Goal: Check status: Check status

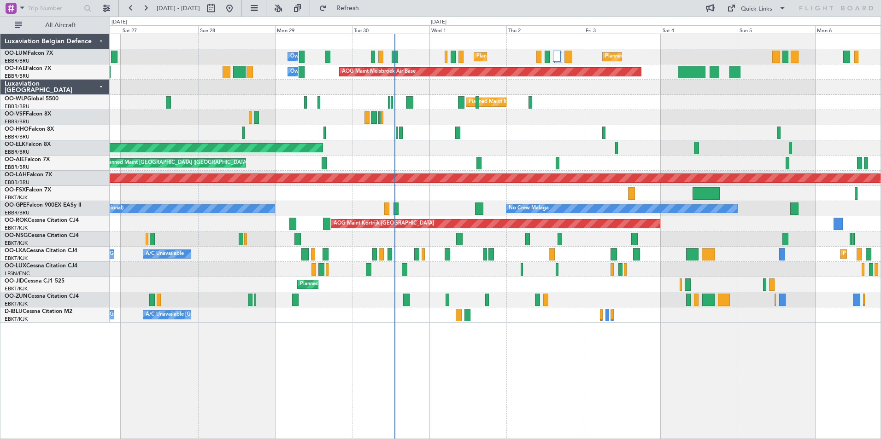
click at [473, 361] on div "Planned Maint Brussels (Brussels National) Planned Maint Brussels (Brussels Nat…" at bounding box center [495, 237] width 771 height 406
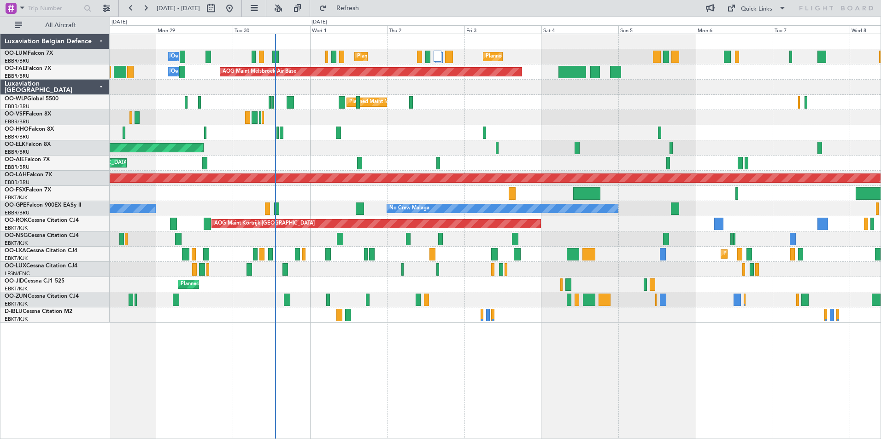
click at [388, 388] on div "Planned Maint Brussels (Brussels National) Planned Maint Brussels (Brussels Nat…" at bounding box center [495, 237] width 771 height 406
drag, startPoint x: 111, startPoint y: 10, endPoint x: 114, endPoint y: 38, distance: 28.3
click at [107, 10] on button at bounding box center [106, 8] width 15 height 15
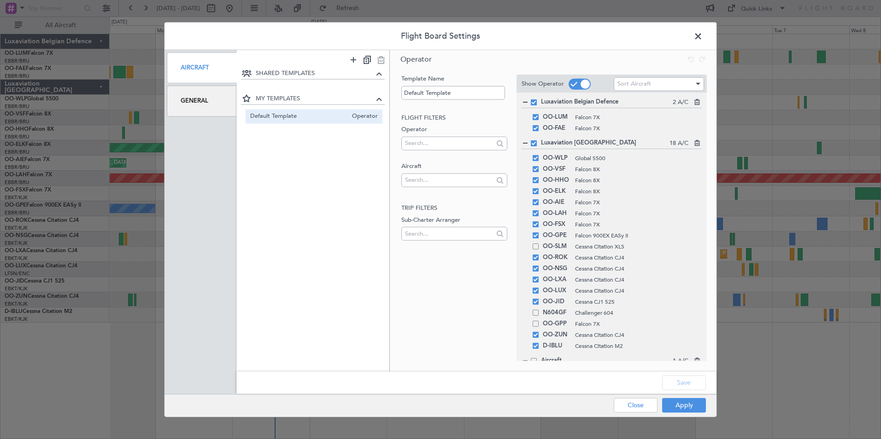
click at [195, 97] on div "General" at bounding box center [202, 101] width 70 height 31
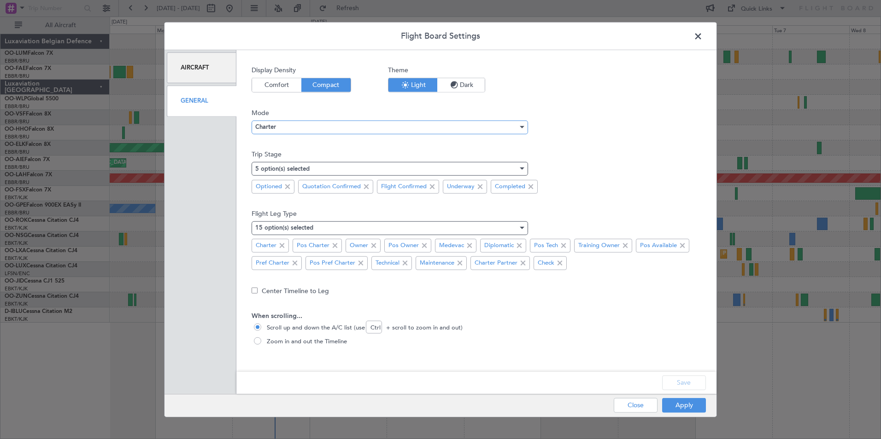
click at [300, 125] on div "Charter" at bounding box center [386, 127] width 263 height 14
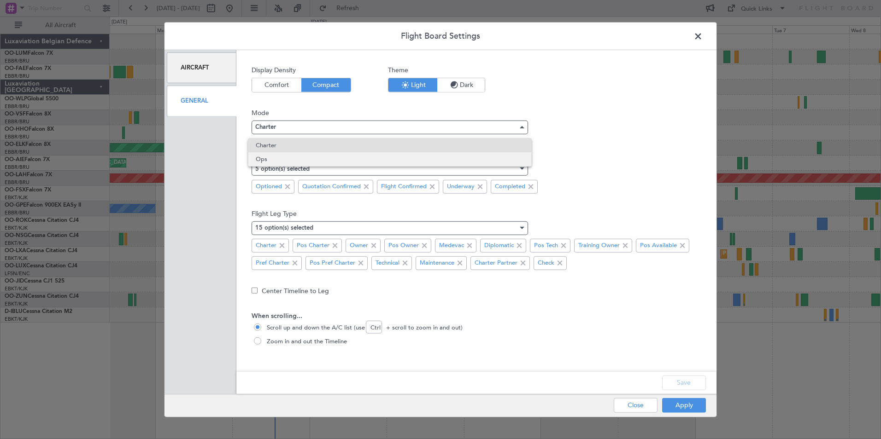
click at [273, 158] on span "Ops" at bounding box center [390, 159] width 268 height 14
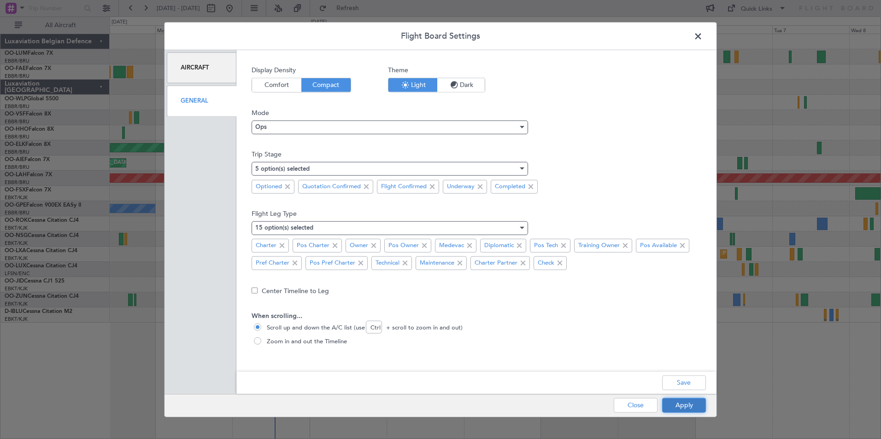
click at [687, 400] on button "Apply" at bounding box center [684, 405] width 44 height 15
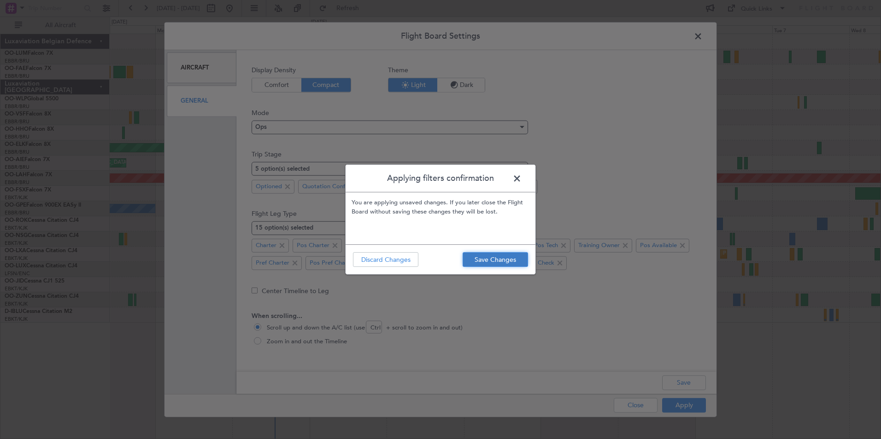
click at [486, 259] on button "Save Changes" at bounding box center [494, 259] width 65 height 15
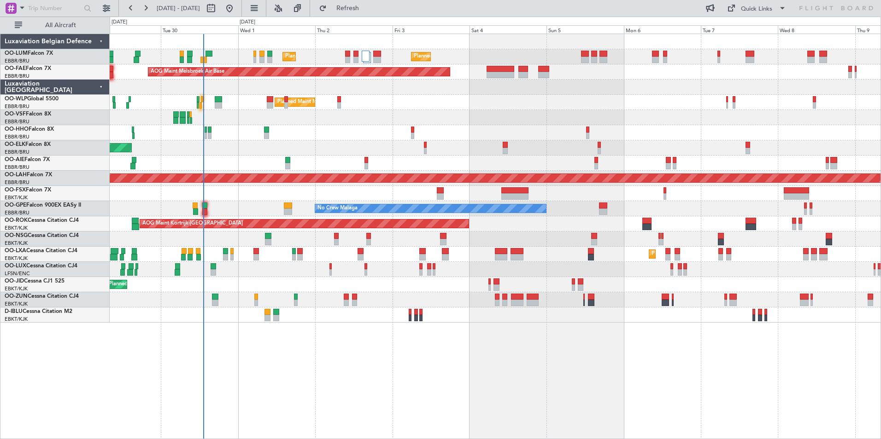
click at [555, 378] on div "Planned Maint [GEOGRAPHIC_DATA] ([GEOGRAPHIC_DATA] National) Planned Maint [GEO…" at bounding box center [495, 237] width 771 height 406
click at [370, 12] on button "Refresh" at bounding box center [342, 8] width 55 height 15
click at [136, 89] on div "Planned Maint [GEOGRAPHIC_DATA] ([GEOGRAPHIC_DATA] National) Planned Maint [GEO…" at bounding box center [495, 178] width 770 height 289
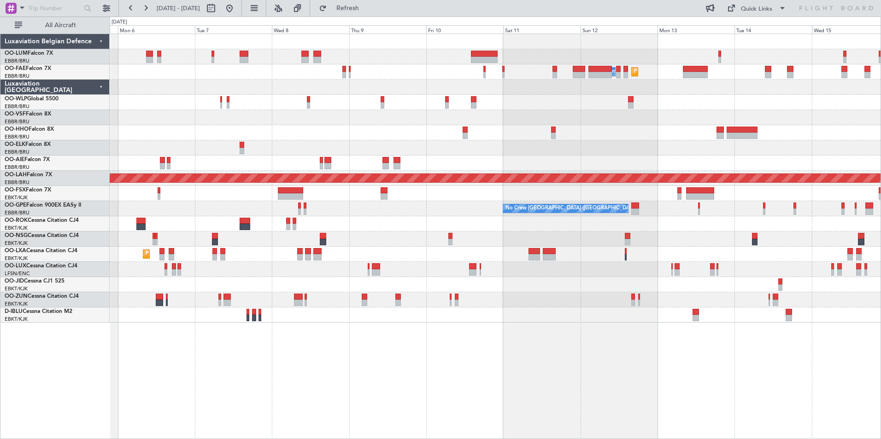
click at [24, 124] on div "Planned Maint Brussels (Brussels National) Owner Melsbroek Air Base Planned Mai…" at bounding box center [440, 228] width 881 height 423
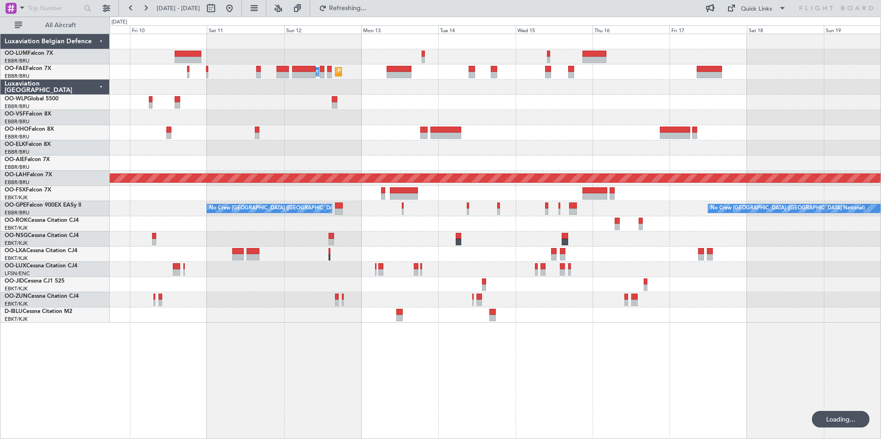
click at [201, 123] on div at bounding box center [495, 117] width 770 height 15
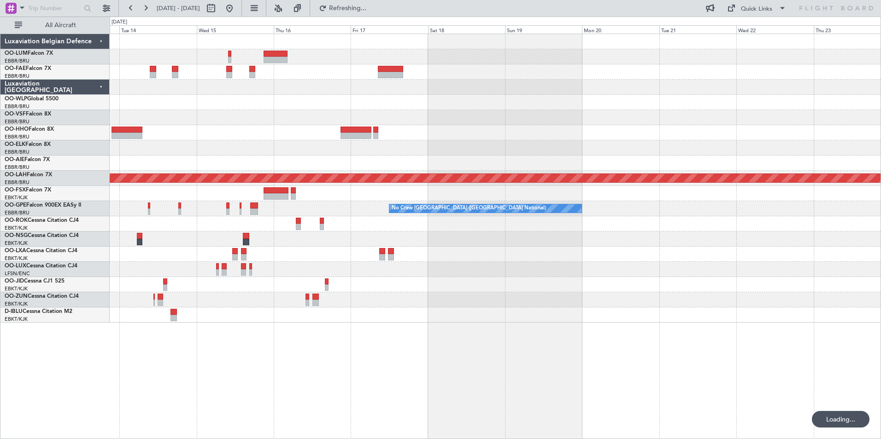
click at [197, 135] on div at bounding box center [495, 132] width 770 height 15
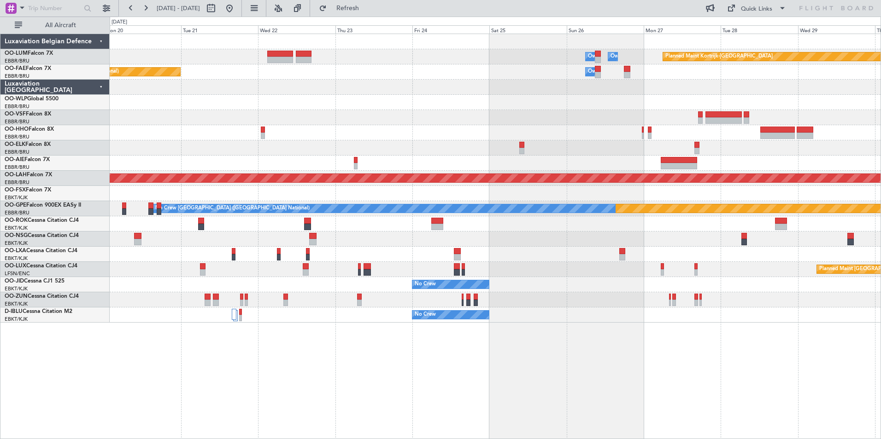
click at [149, 163] on div "Owner Melsbroek Air Base Owner Melsbroek Air Base Planned Maint Kortrijk-Wevelg…" at bounding box center [495, 178] width 770 height 289
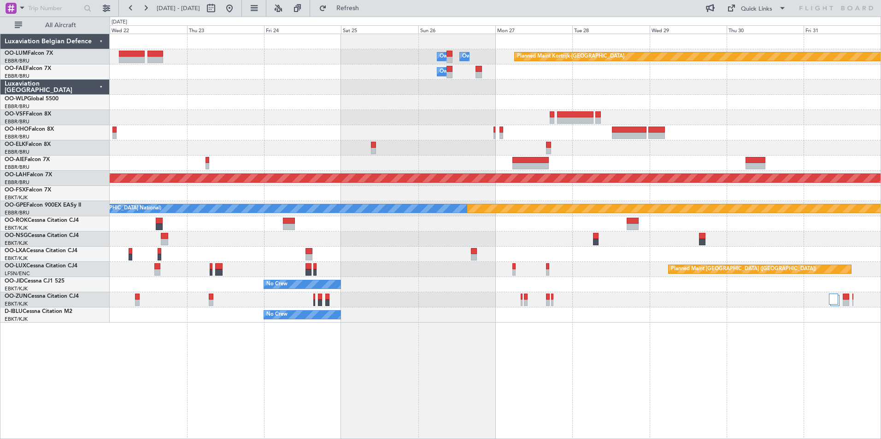
drag, startPoint x: 357, startPoint y: 12, endPoint x: 279, endPoint y: 19, distance: 79.0
click at [357, 12] on button "Refresh" at bounding box center [342, 8] width 55 height 15
click at [237, 10] on button at bounding box center [229, 8] width 15 height 15
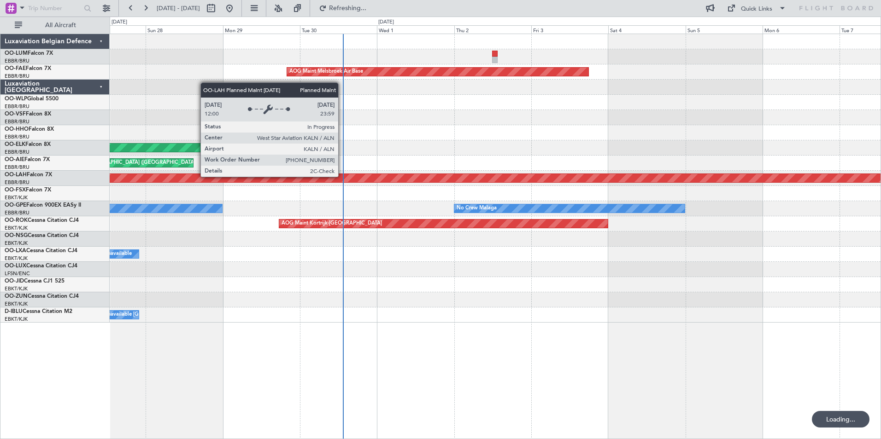
click at [149, 354] on div "AOG Maint Melsbroek Air Base Planned Maint Kortrijk-Wevelgem Planned Maint Lond…" at bounding box center [495, 237] width 771 height 406
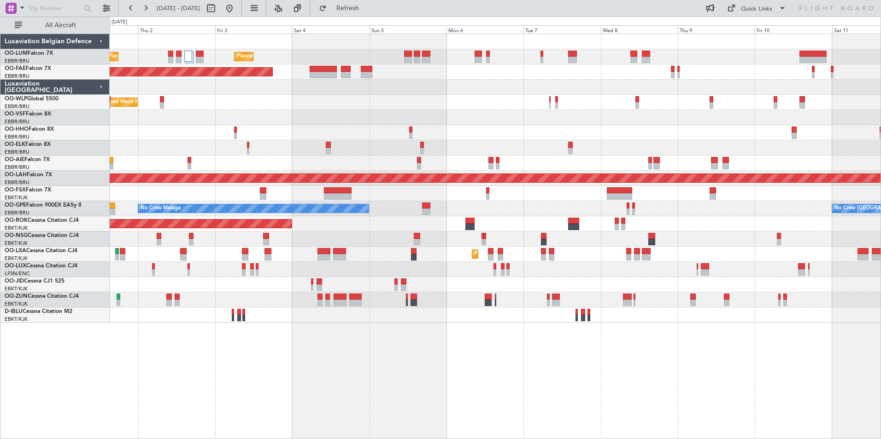
click at [116, 378] on div "Planned Maint Brussels (Brussels National) Planned Maint Brussels (Brussels Nat…" at bounding box center [495, 237] width 771 height 406
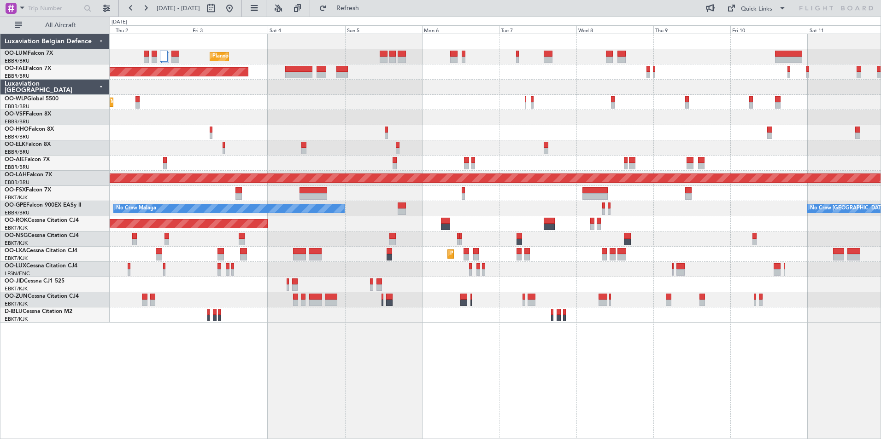
click at [287, 342] on div "Planned Maint Brussels (Brussels National) Planned Maint Brussels (Brussels Nat…" at bounding box center [495, 237] width 771 height 406
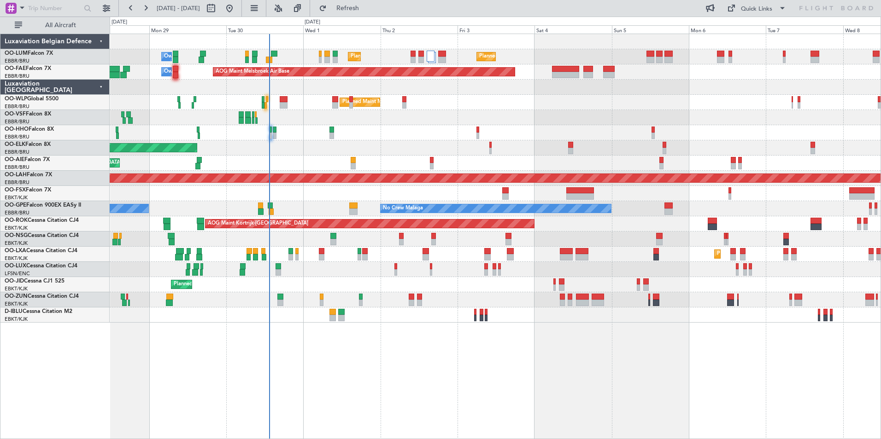
click at [443, 384] on div "Planned Maint Brussels (Brussels National) Planned Maint Brussels (Brussels Nat…" at bounding box center [495, 237] width 771 height 406
click at [489, 369] on div "Planned Maint Brussels (Brussels National) Planned Maint Brussels (Brussels Nat…" at bounding box center [495, 237] width 771 height 406
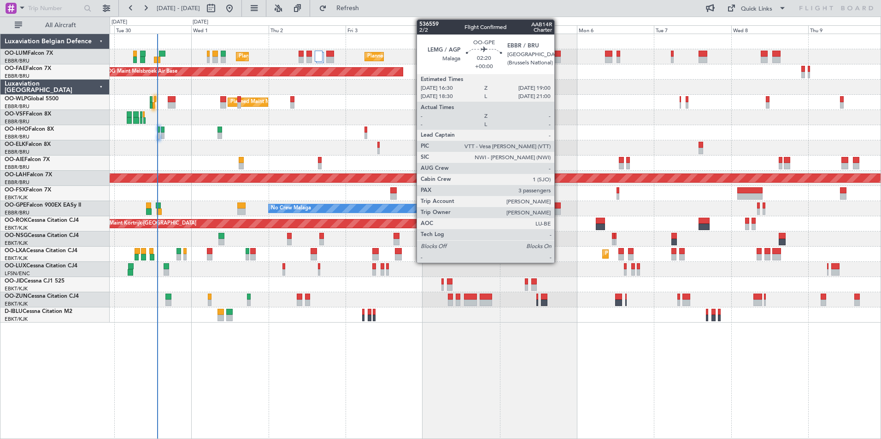
click at [558, 204] on div at bounding box center [556, 206] width 8 height 6
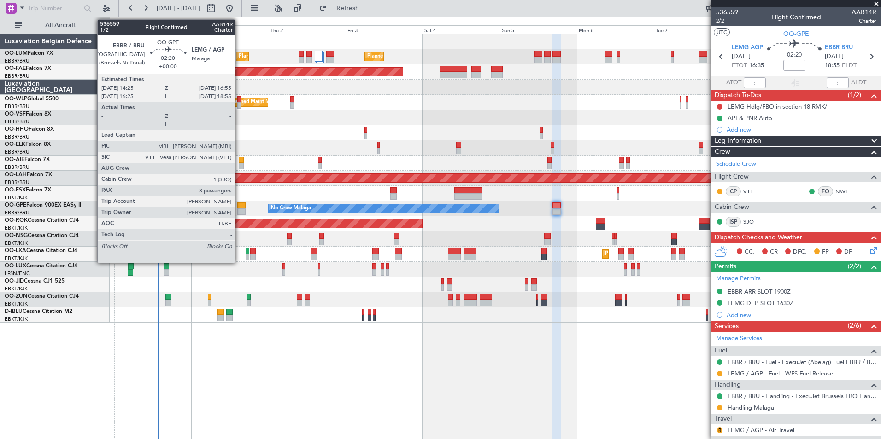
click at [239, 205] on div at bounding box center [241, 206] width 8 height 6
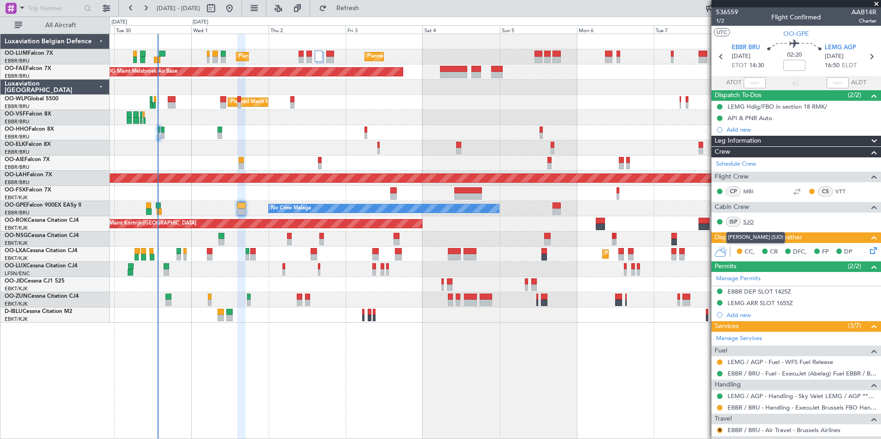
click at [750, 222] on link "SJO" at bounding box center [753, 222] width 21 height 8
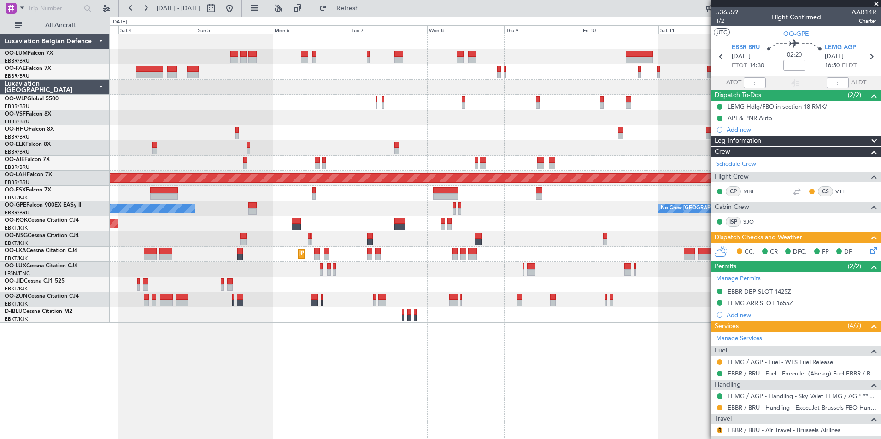
click at [204, 116] on div at bounding box center [495, 117] width 770 height 15
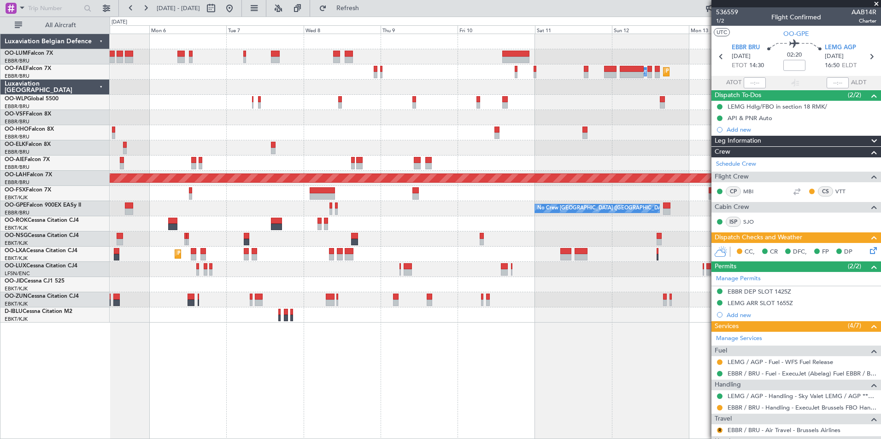
click at [86, 108] on div "Planned Maint Brussels (Brussels National) Owner Melsbroek Air Base Planned Mai…" at bounding box center [440, 228] width 881 height 423
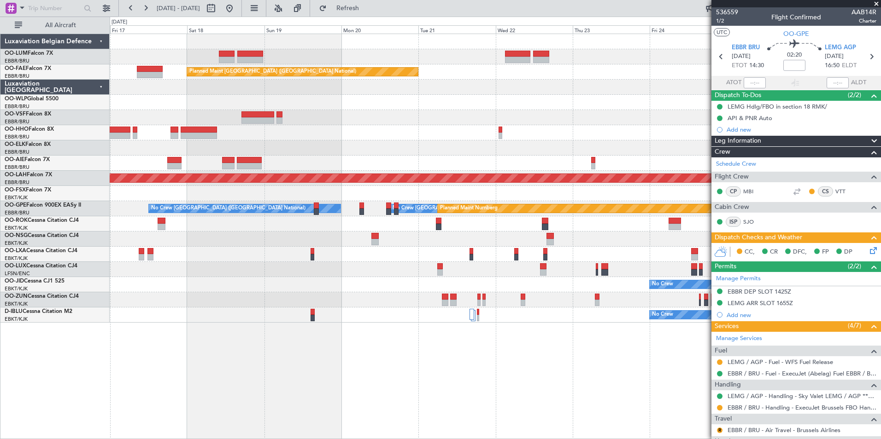
click at [266, 116] on div at bounding box center [495, 117] width 770 height 15
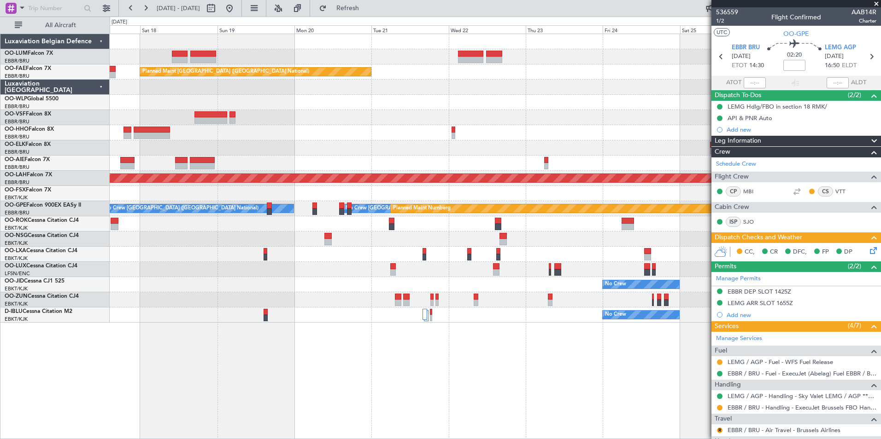
click at [184, 115] on div at bounding box center [495, 117] width 770 height 15
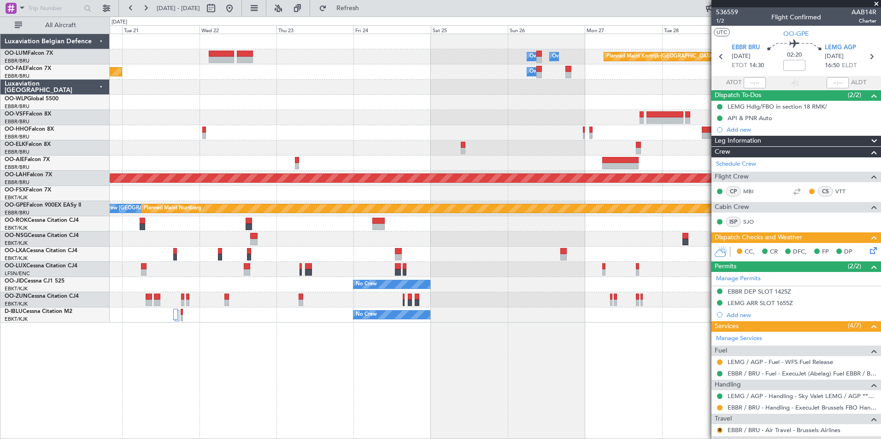
click at [318, 117] on div at bounding box center [495, 117] width 770 height 15
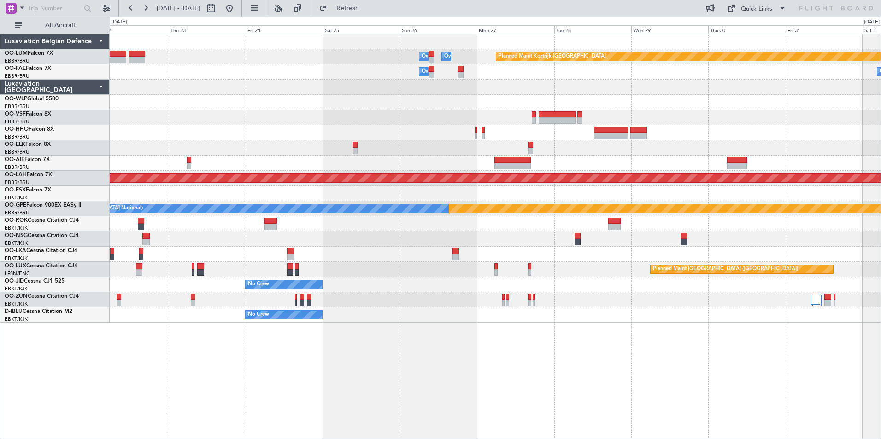
click at [566, 379] on div "Planned Maint Kortrijk-Wevelgem Owner Melsbroek Air Base Owner Melsbroek Air Ba…" at bounding box center [495, 237] width 771 height 406
click at [619, 386] on div "Planned Maint Kortrijk-Wevelgem Owner Melsbroek Air Base Owner Melsbroek Air Ba…" at bounding box center [495, 237] width 771 height 406
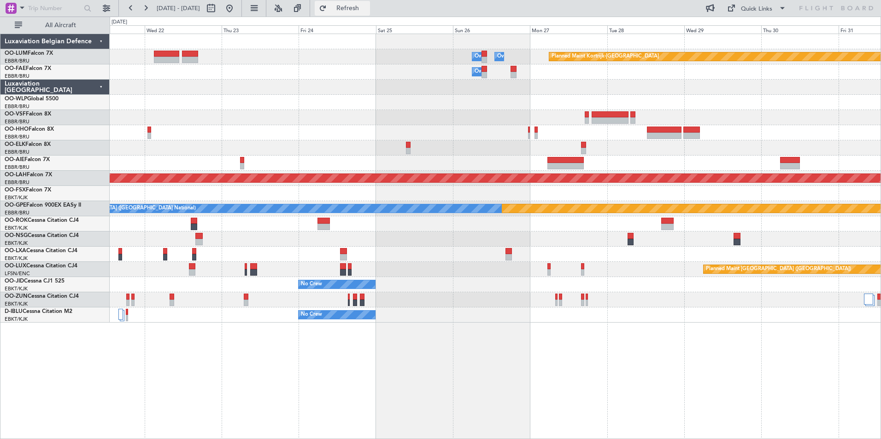
click at [370, 12] on button "Refresh" at bounding box center [342, 8] width 55 height 15
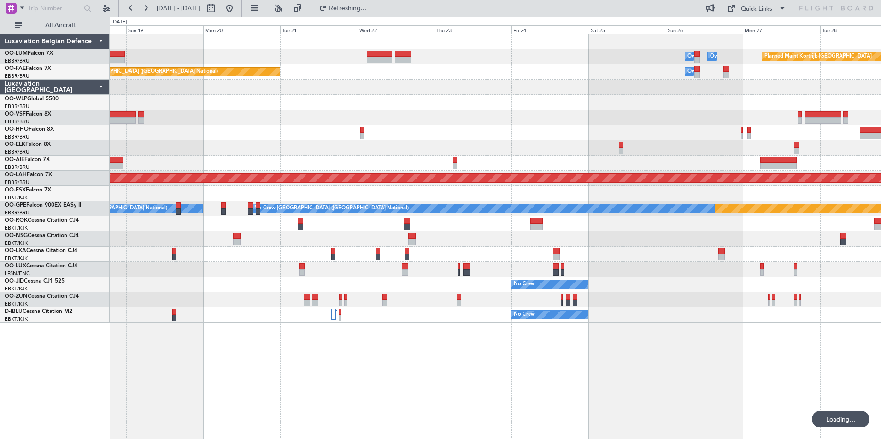
click at [593, 401] on div "Planned Maint Kortrijk-Wevelgem Owner Melsbroek Air Base Owner Melsbroek Air Ba…" at bounding box center [495, 237] width 771 height 406
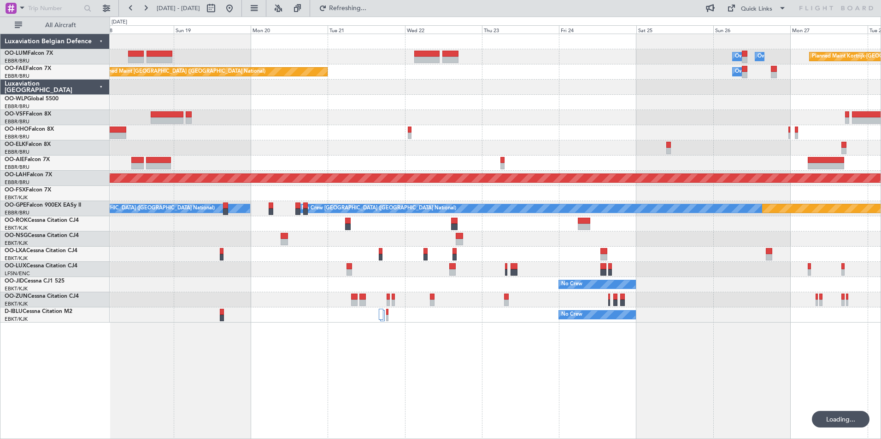
click at [614, 389] on div "Planned Maint Kortrijk-Wevelgem Owner Melsbroek Air Base Owner Melsbroek Air Ba…" at bounding box center [495, 237] width 771 height 406
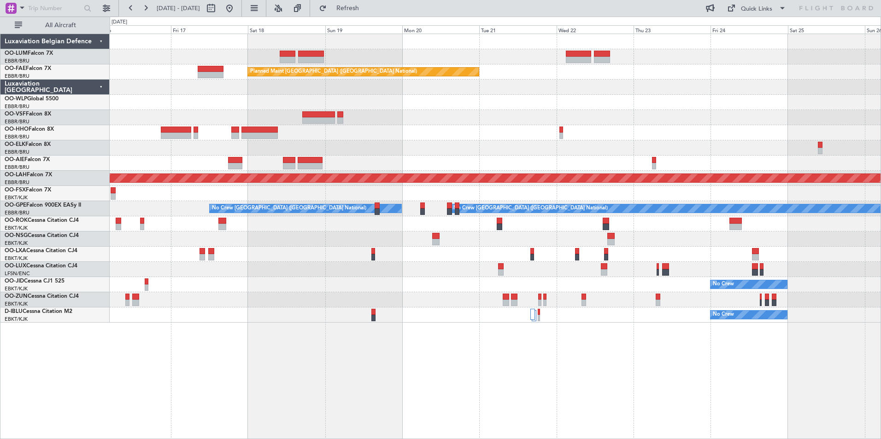
click at [651, 393] on div "Owner Melsbroek Air Base Owner Melsbroek Air Base Planned Maint Kortrijk-Wevelg…" at bounding box center [495, 237] width 771 height 406
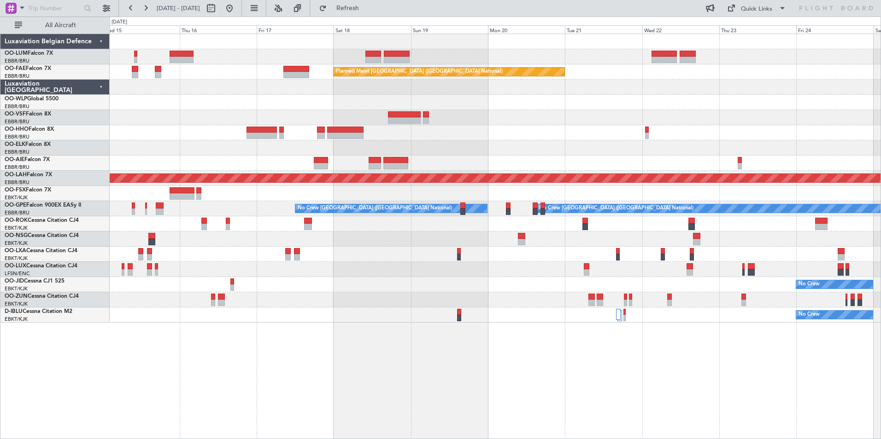
click at [469, 371] on div "Owner Melsbroek Air Base Owner Melsbroek Air Base Planned Maint Kortrijk-Wevelg…" at bounding box center [495, 237] width 771 height 406
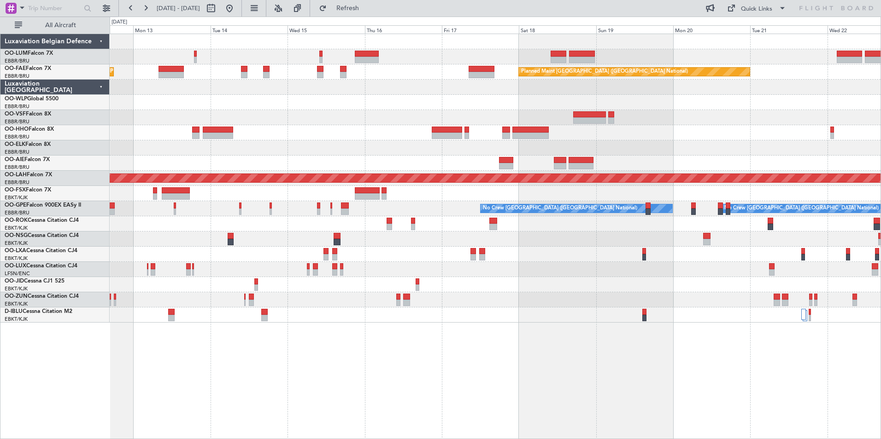
click at [556, 370] on div "Planned Maint Brussels (Brussels National) Planned Maint Melsbroek Air Base Own…" at bounding box center [495, 237] width 771 height 406
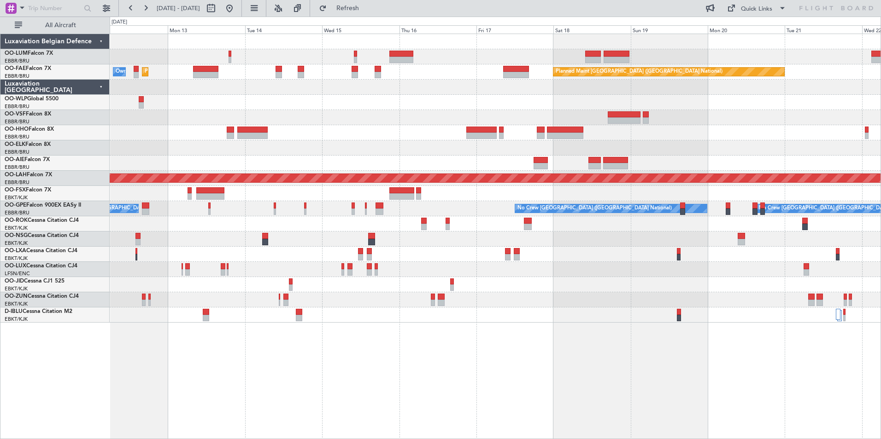
click at [502, 359] on div "Planned Maint Brussels (Brussels National) Planned Maint Melsbroek Air Base Own…" at bounding box center [495, 237] width 771 height 406
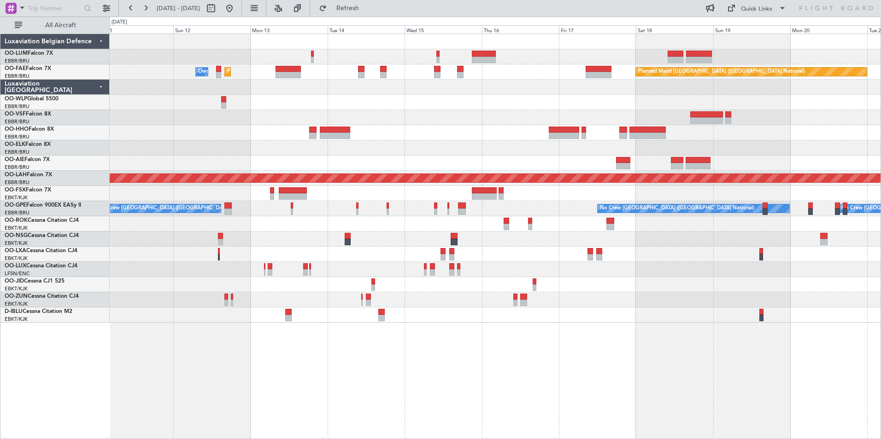
click at [368, 353] on div "Planned Maint Brussels (Brussels National) Planned Maint Melsbroek Air Base Own…" at bounding box center [495, 237] width 771 height 406
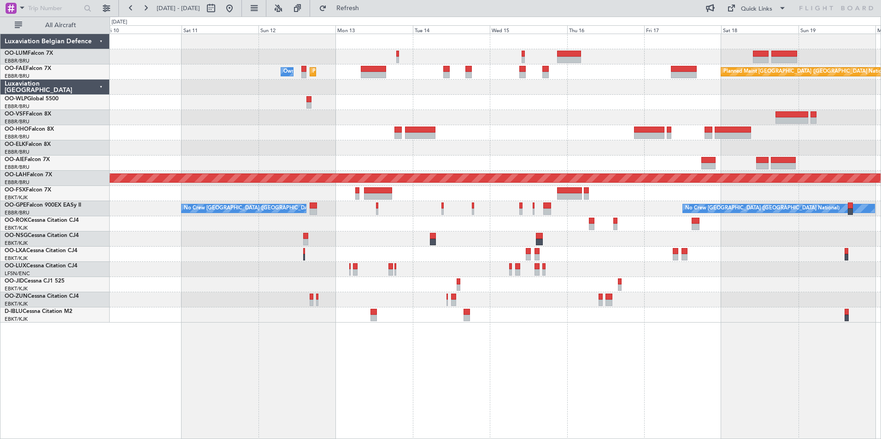
click at [481, 400] on div "Planned Maint Brussels (Brussels National) Planned Maint Melsbroek Air Base Own…" at bounding box center [495, 237] width 771 height 406
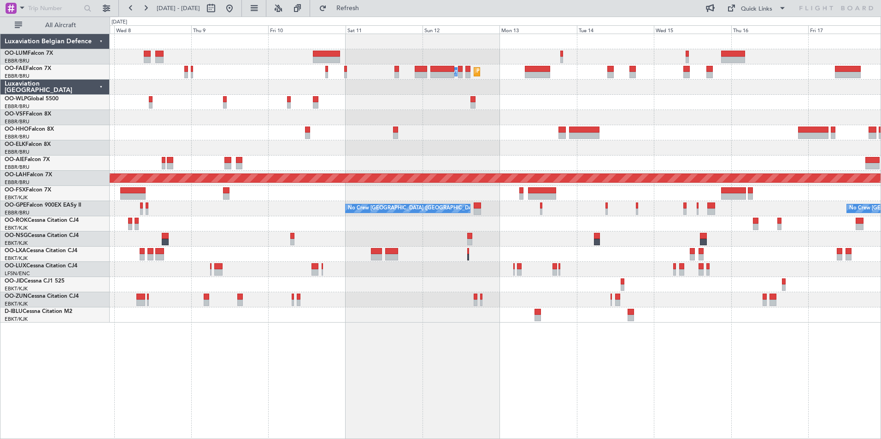
click at [408, 368] on div "Planned Maint Melsbroek Air Base Owner Melsbroek Air Base Planned Maint Brussel…" at bounding box center [495, 237] width 771 height 406
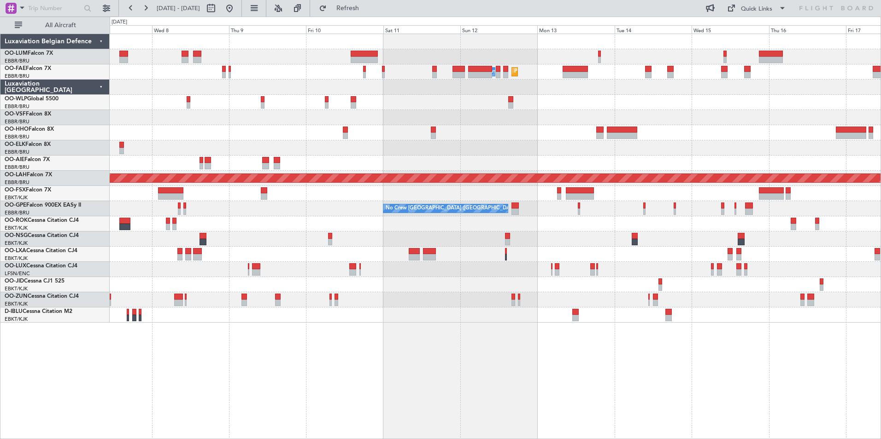
click at [468, 391] on div "Planned Maint Melsbroek Air Base Owner Melsbroek Air Base Planned Maint Brussel…" at bounding box center [495, 237] width 771 height 406
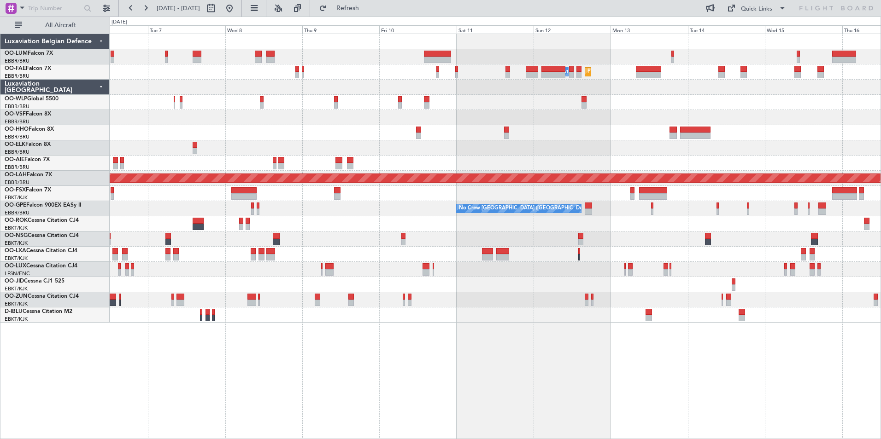
click at [465, 380] on div "Planned Maint Melsbroek Air Base Owner Melsbroek Air Base Planned Maint Brussel…" at bounding box center [495, 237] width 771 height 406
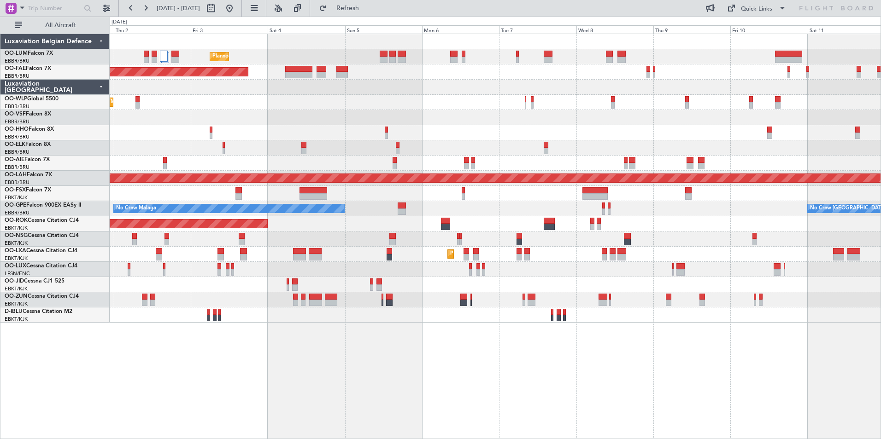
click at [408, 359] on div "Planned Maint Brussels (Brussels National) Planned Maint Brussels (Brussels Nat…" at bounding box center [495, 237] width 771 height 406
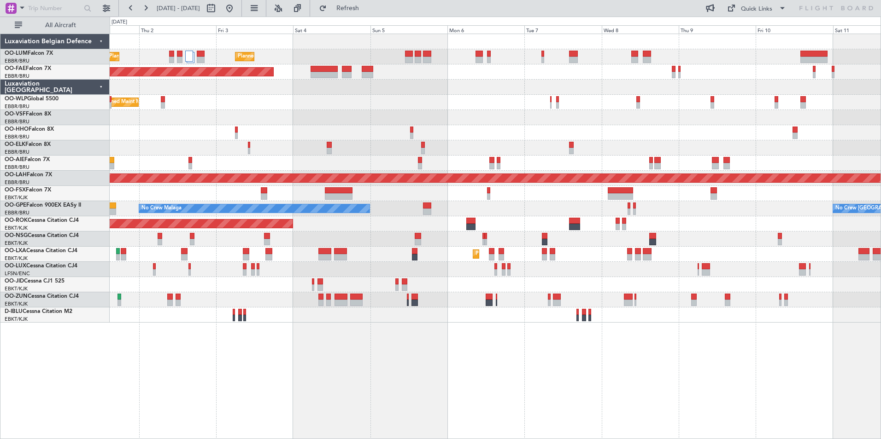
click at [432, 368] on div "Planned Maint Brussels (Brussels National) Planned Maint Brussels (Brussels Nat…" at bounding box center [495, 237] width 771 height 406
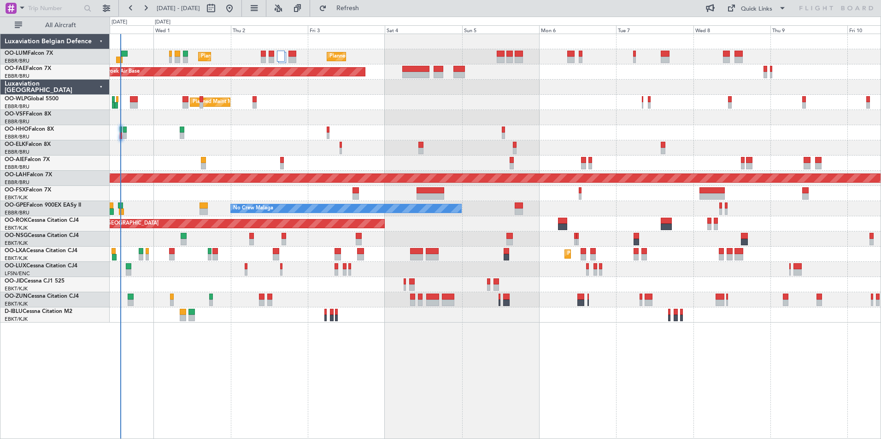
click at [271, 383] on div "Planned Maint [GEOGRAPHIC_DATA] ([GEOGRAPHIC_DATA] National) Planned Maint [GEO…" at bounding box center [495, 237] width 771 height 406
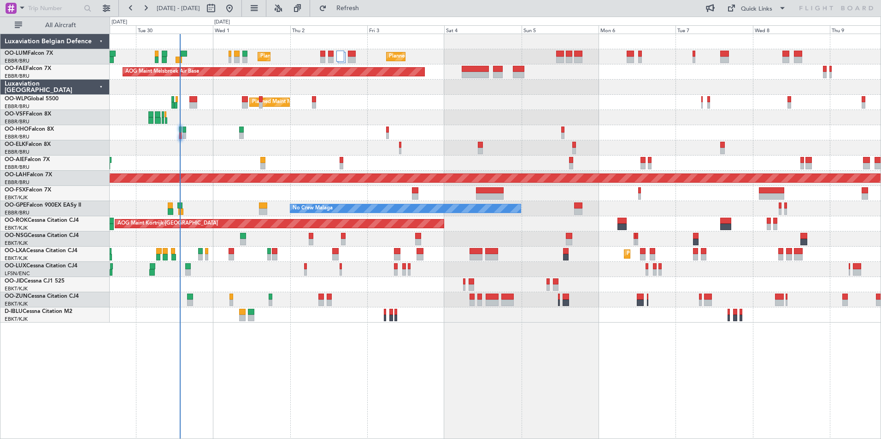
click at [396, 391] on div "Planned Maint [GEOGRAPHIC_DATA] ([GEOGRAPHIC_DATA] National) Planned Maint [GEO…" at bounding box center [495, 237] width 771 height 406
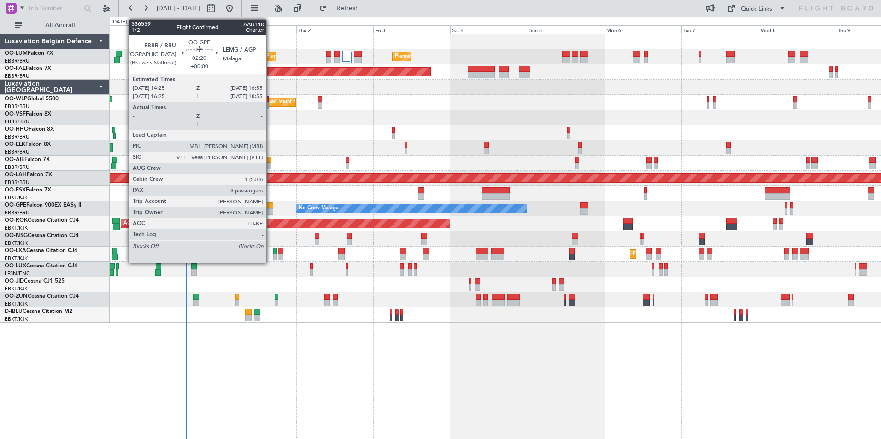
click at [269, 205] on div at bounding box center [269, 206] width 8 height 6
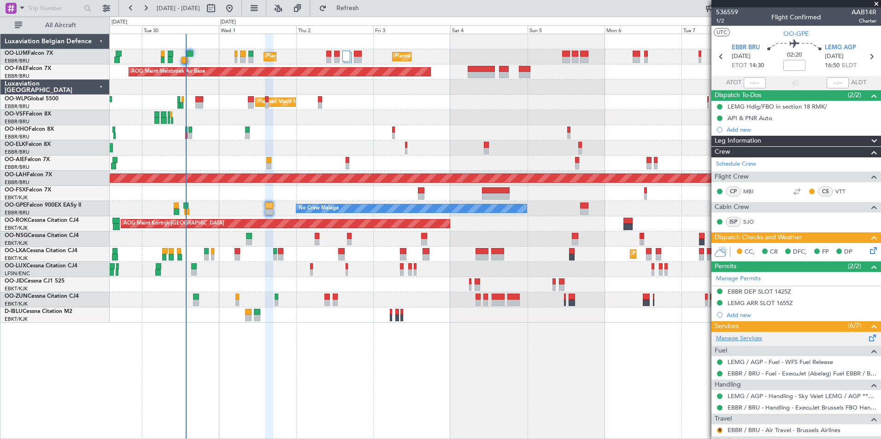
scroll to position [184, 0]
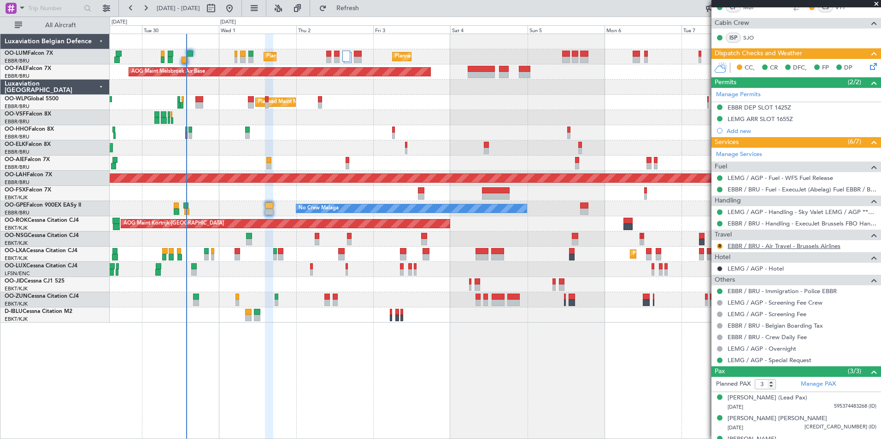
click at [736, 244] on link "EBBR / BRU - Air Travel - Brussels Airlines" at bounding box center [783, 246] width 113 height 8
click at [367, 6] on span "Refresh" at bounding box center [347, 8] width 39 height 6
click at [753, 246] on link "EBBR / BRU - Air Travel - Brussels Airlines" at bounding box center [783, 246] width 113 height 8
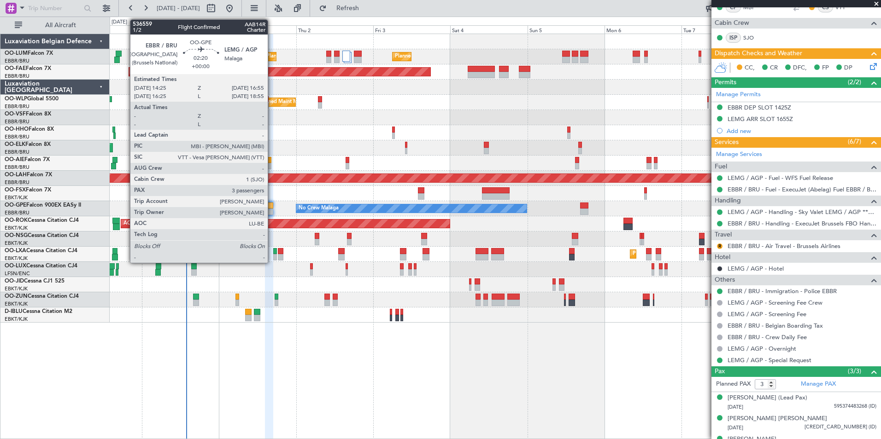
click at [272, 208] on div at bounding box center [269, 206] width 8 height 6
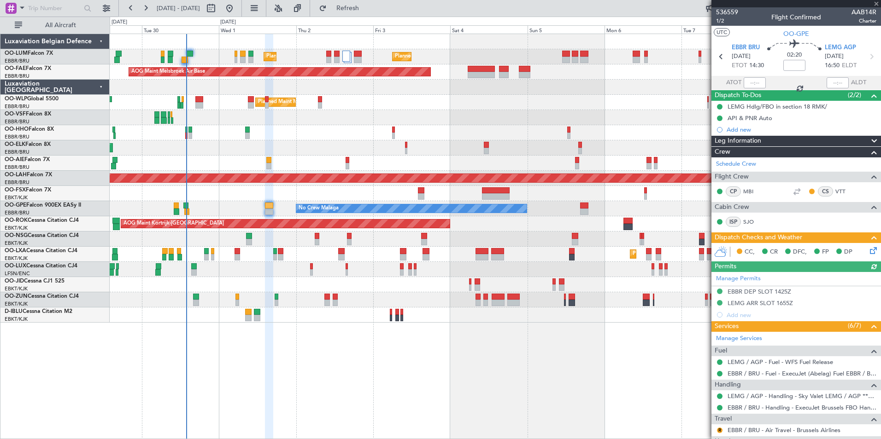
scroll to position [138, 0]
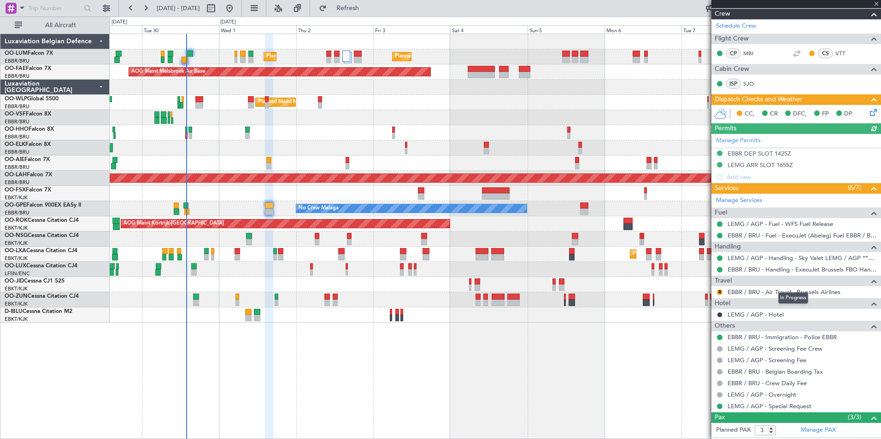
click at [781, 292] on mat-tooltip-component "In Progress" at bounding box center [792, 298] width 43 height 24
click at [759, 295] on link "EBBR / BRU - Air Travel - Brussels Airlines" at bounding box center [783, 292] width 113 height 8
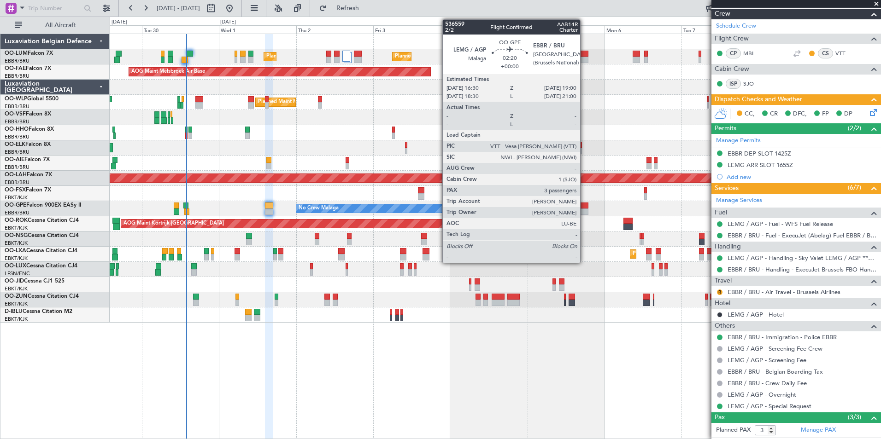
click at [583, 207] on div at bounding box center [584, 206] width 8 height 6
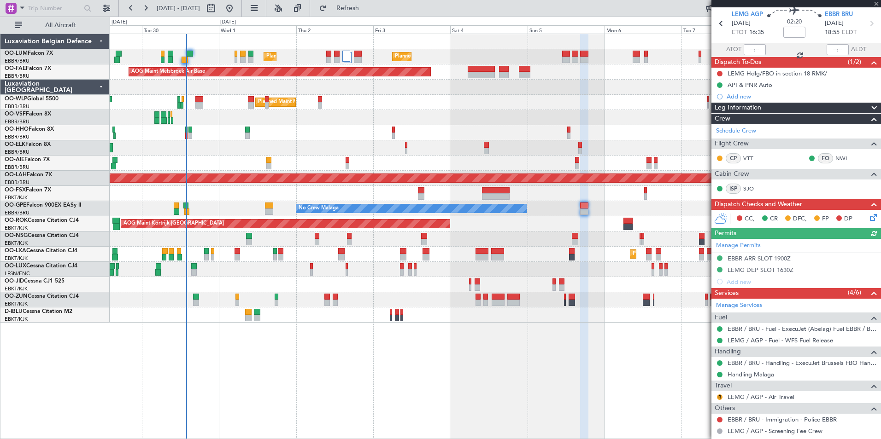
scroll to position [46, 0]
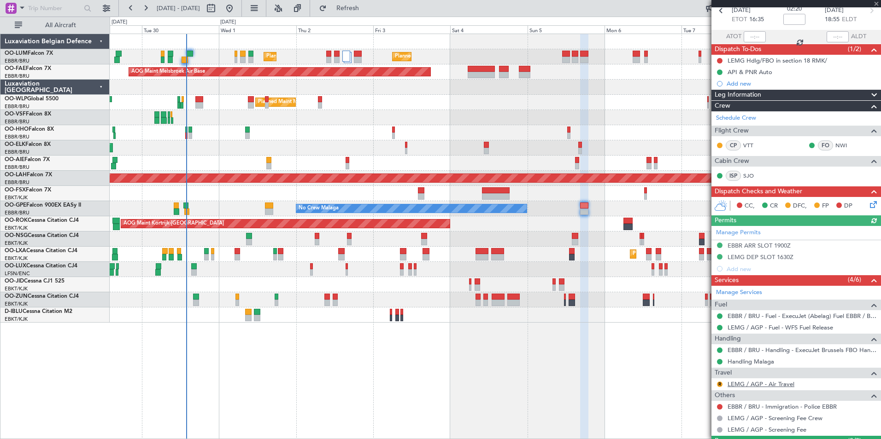
click at [730, 383] on link "LEMG / AGP - Air Travel" at bounding box center [760, 384] width 67 height 8
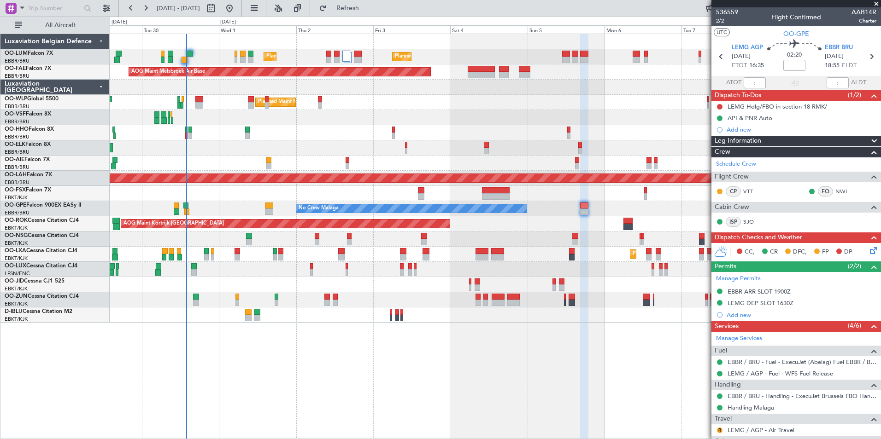
scroll to position [46, 0]
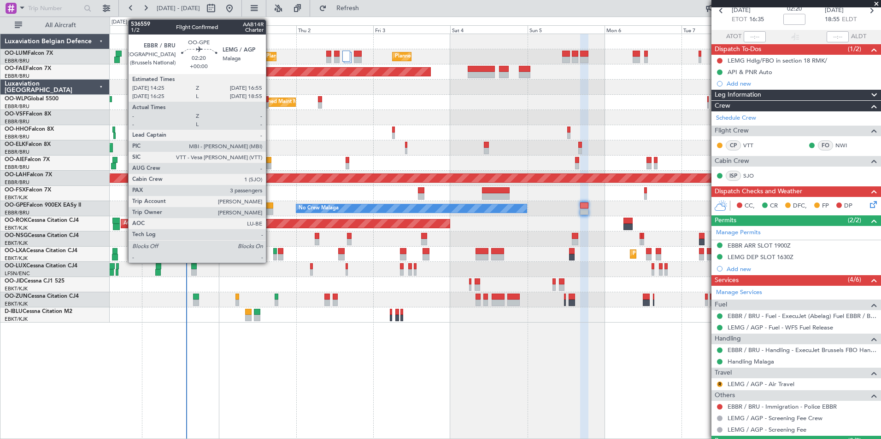
click at [270, 210] on div at bounding box center [269, 212] width 8 height 6
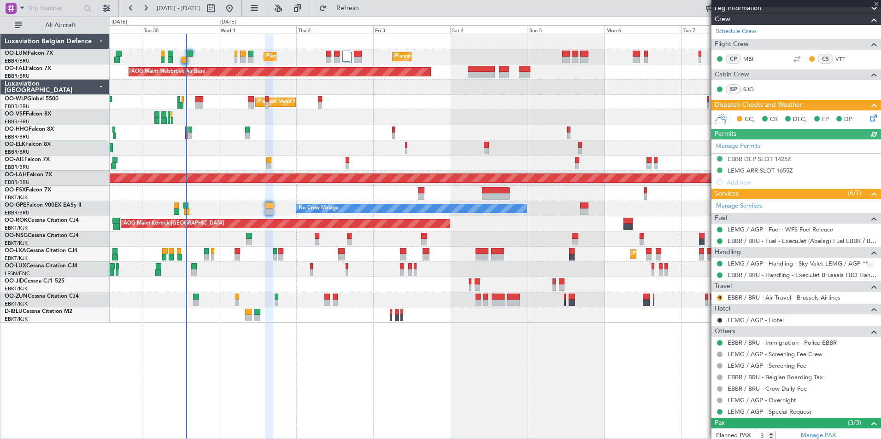
scroll to position [138, 0]
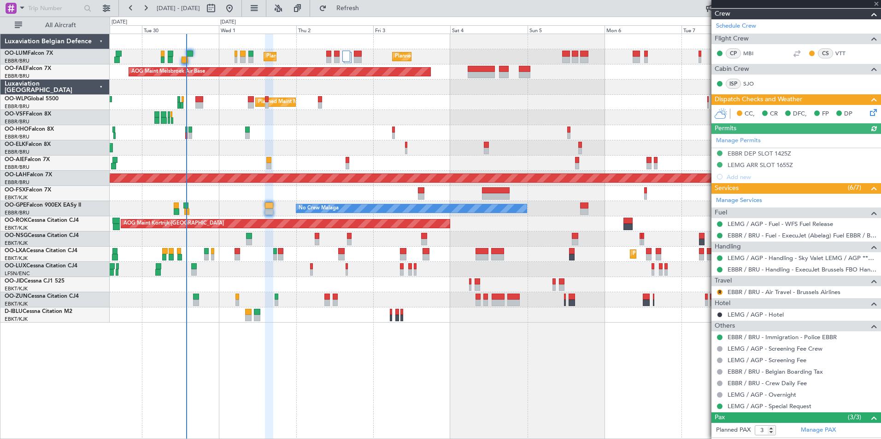
click at [716, 290] on div "R" at bounding box center [719, 292] width 7 height 7
click at [715, 292] on div "R EBBR / BRU - Air Travel - Brussels Airlines" at bounding box center [795, 292] width 169 height 12
click at [720, 292] on button "R" at bounding box center [720, 293] width 6 height 6
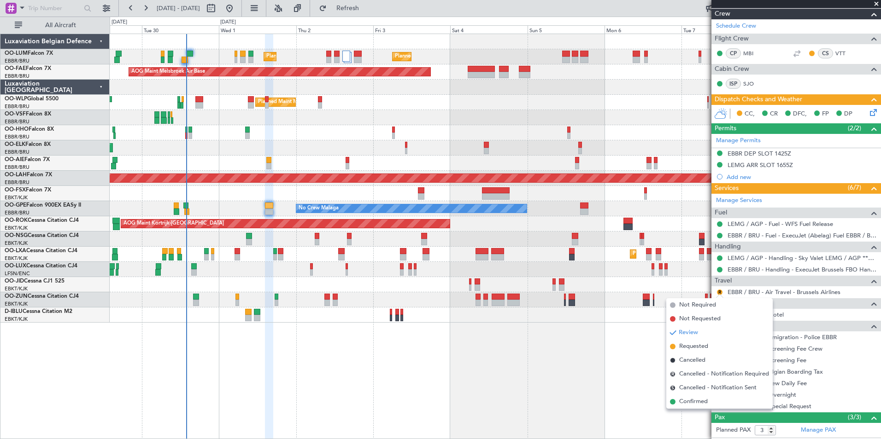
drag, startPoint x: 697, startPoint y: 347, endPoint x: 736, endPoint y: 320, distance: 47.0
click at [697, 346] on span "Requested" at bounding box center [693, 346] width 29 height 9
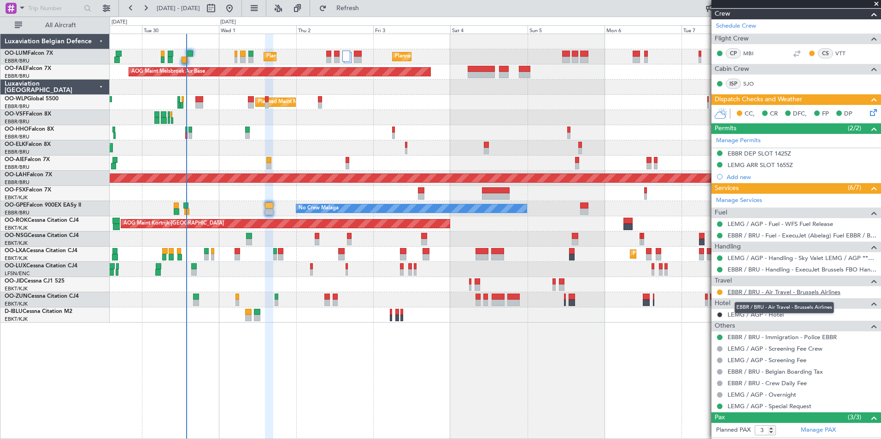
click at [775, 289] on link "EBBR / BRU - Air Travel - Brussels Airlines" at bounding box center [783, 292] width 113 height 8
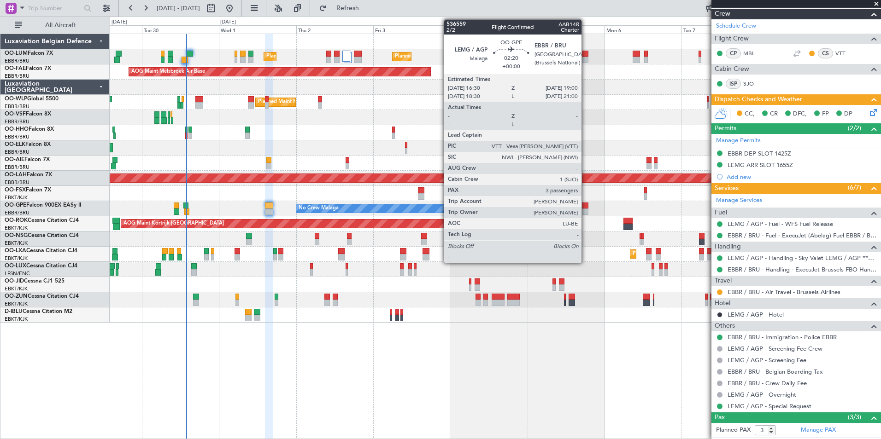
click at [585, 208] on div at bounding box center [584, 206] width 8 height 6
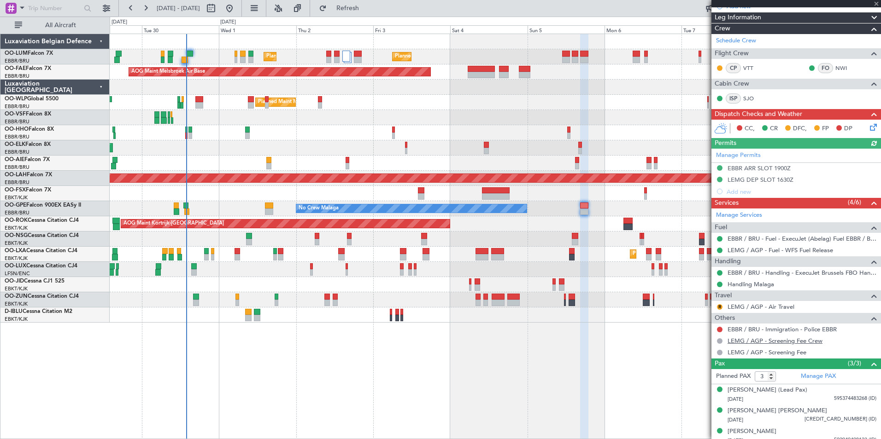
scroll to position [130, 0]
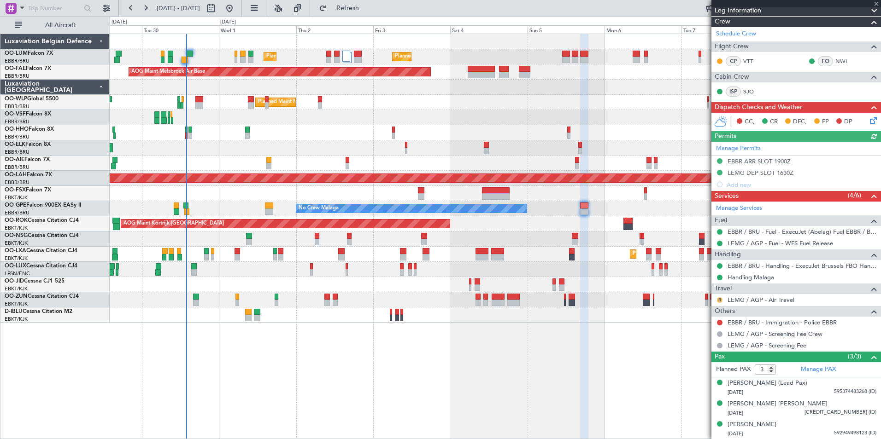
click at [721, 299] on button "R" at bounding box center [720, 301] width 6 height 6
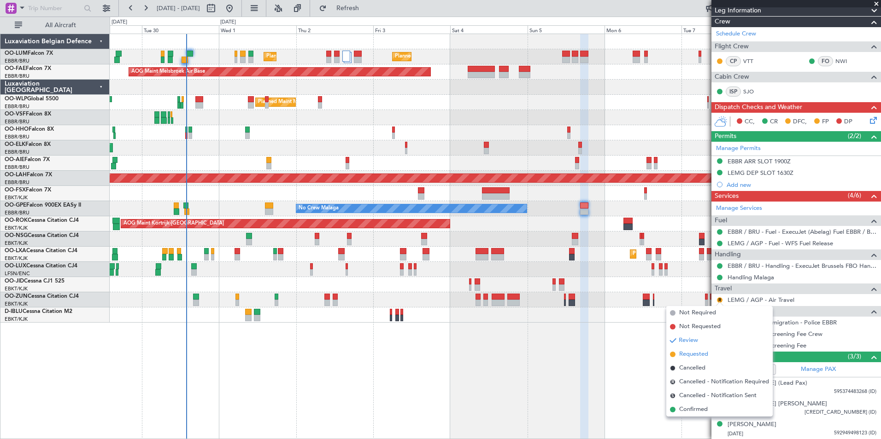
click at [690, 349] on li "Requested" at bounding box center [719, 355] width 106 height 14
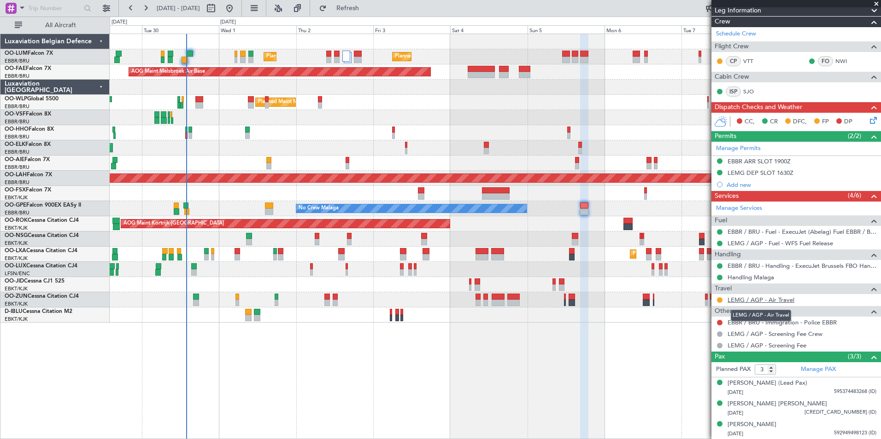
click at [768, 301] on link "LEMG / AGP - Air Travel" at bounding box center [760, 300] width 67 height 8
click at [367, 6] on span "Refresh" at bounding box center [347, 8] width 39 height 6
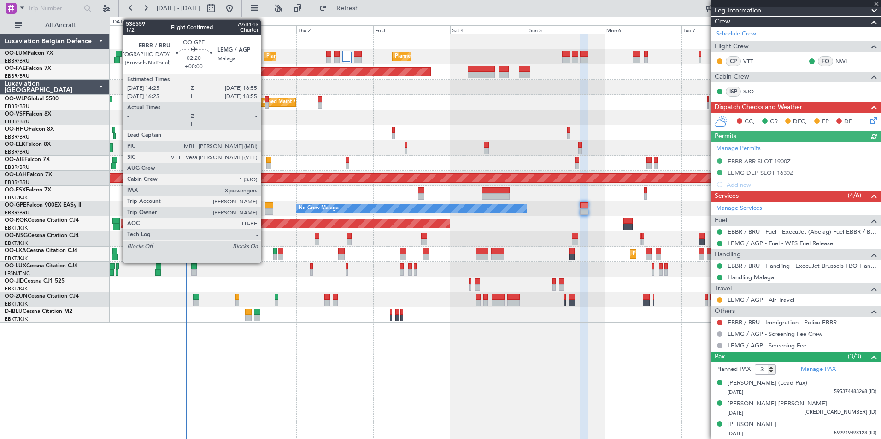
click at [270, 204] on div at bounding box center [269, 206] width 8 height 6
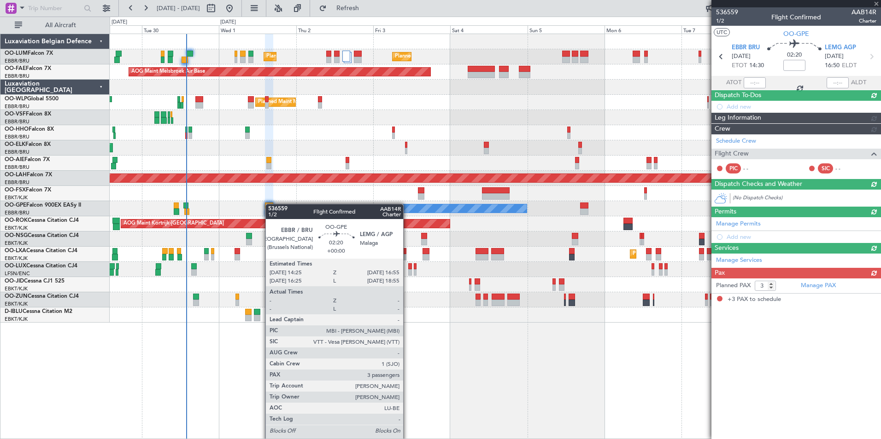
scroll to position [0, 0]
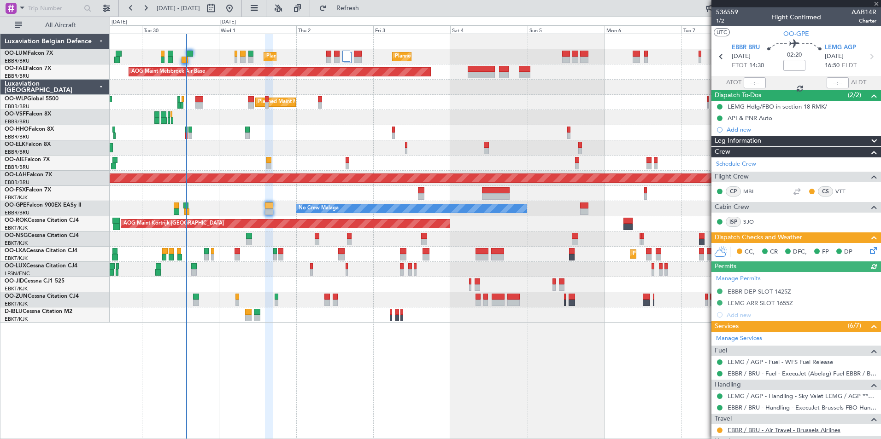
click at [768, 429] on link "EBBR / BRU - Air Travel - Brussels Airlines" at bounding box center [783, 430] width 113 height 8
drag, startPoint x: 367, startPoint y: 8, endPoint x: 362, endPoint y: 12, distance: 6.0
click at [366, 10] on span "Refresh" at bounding box center [347, 8] width 39 height 6
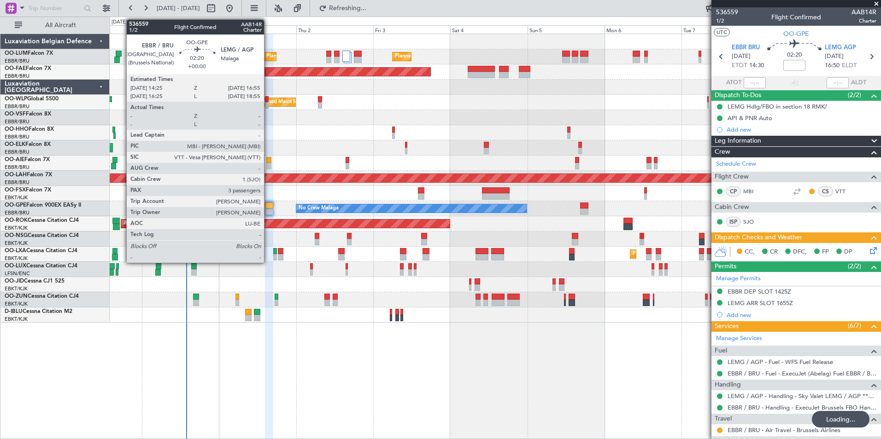
click at [268, 208] on div at bounding box center [269, 206] width 8 height 6
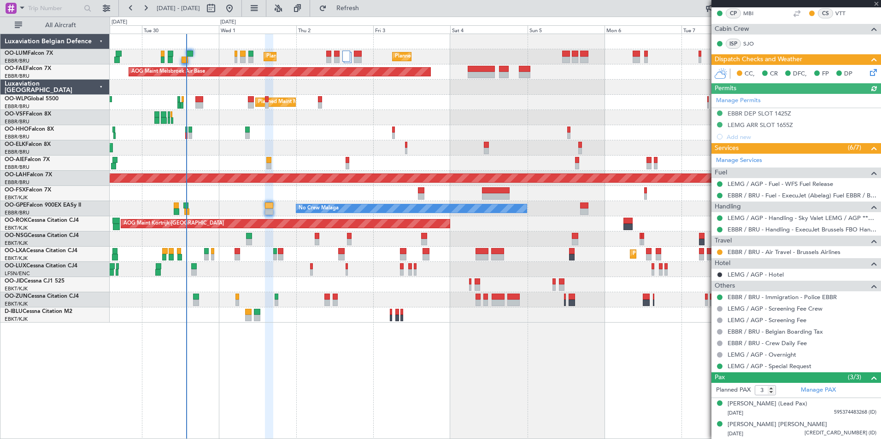
scroll to position [184, 0]
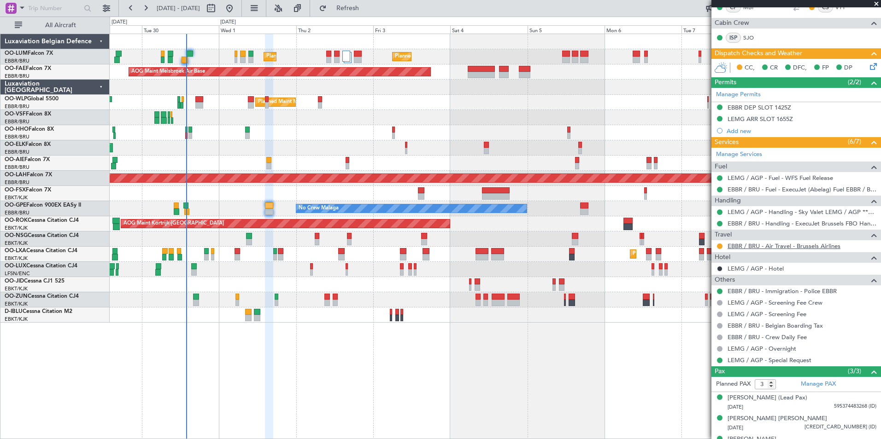
click at [754, 246] on link "EBBR / BRU - Air Travel - Brussels Airlines" at bounding box center [783, 246] width 113 height 8
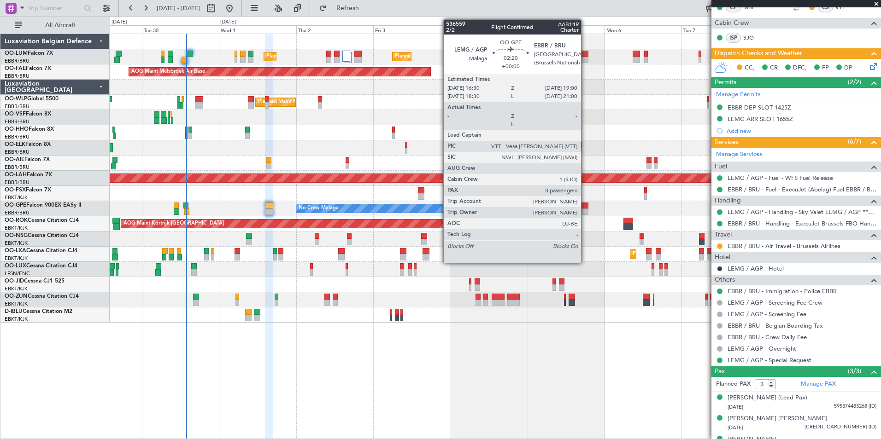
click at [585, 209] on div at bounding box center [584, 212] width 8 height 6
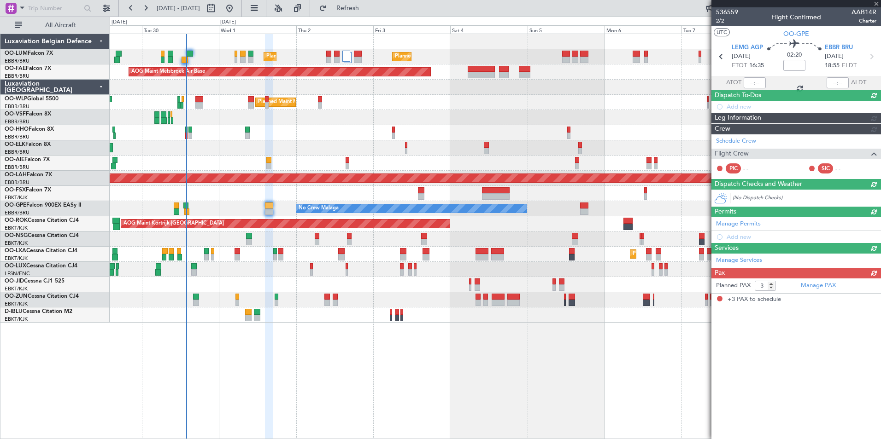
scroll to position [0, 0]
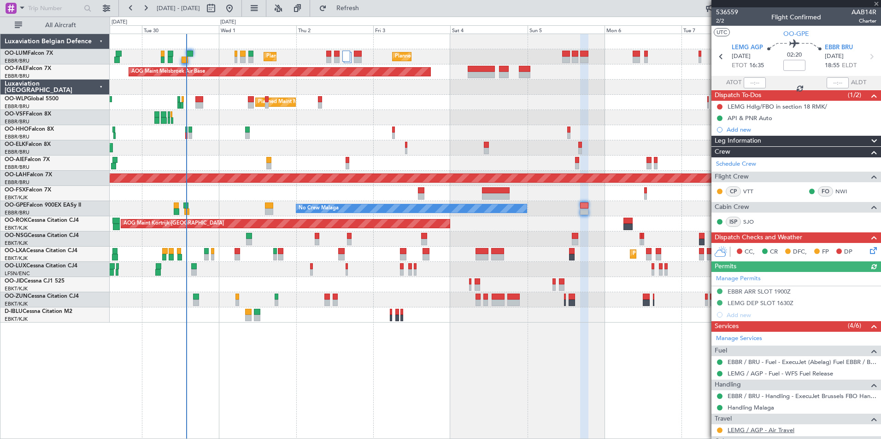
click at [774, 428] on link "LEMG / AGP - Air Travel" at bounding box center [760, 430] width 67 height 8
click at [367, 9] on span "Refresh" at bounding box center [347, 8] width 39 height 6
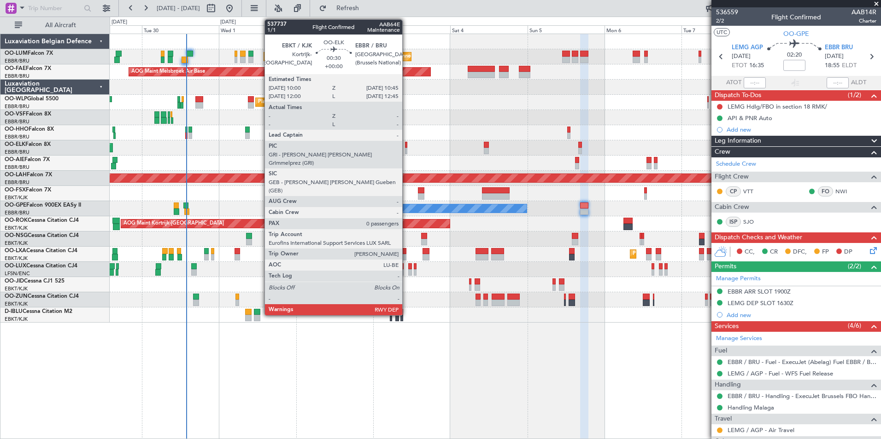
click at [406, 144] on div at bounding box center [406, 145] width 3 height 6
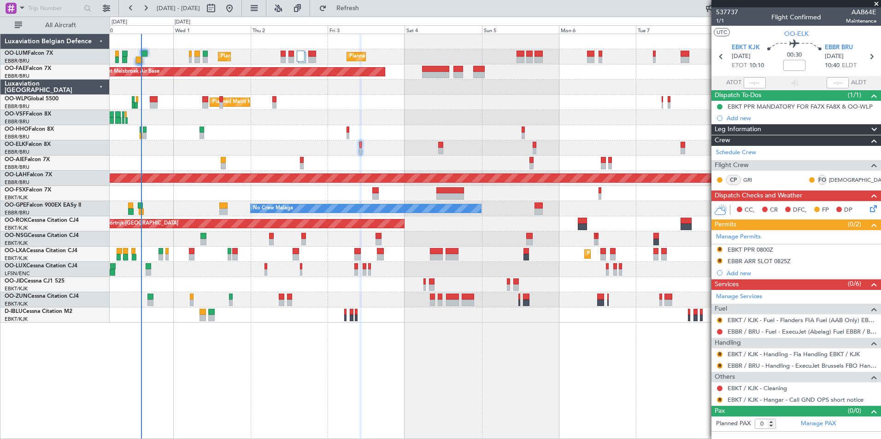
click at [456, 401] on div "Planned Maint [GEOGRAPHIC_DATA] ([GEOGRAPHIC_DATA] National) Planned Maint [GEO…" at bounding box center [495, 237] width 771 height 406
click at [368, 352] on div "Planned Maint [GEOGRAPHIC_DATA] ([GEOGRAPHIC_DATA] National) Planned Maint [GEO…" at bounding box center [495, 237] width 771 height 406
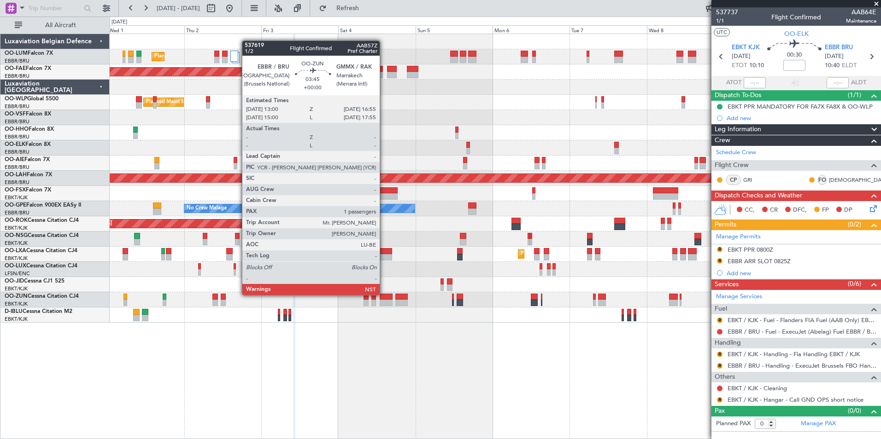
click at [384, 295] on div at bounding box center [385, 297] width 13 height 6
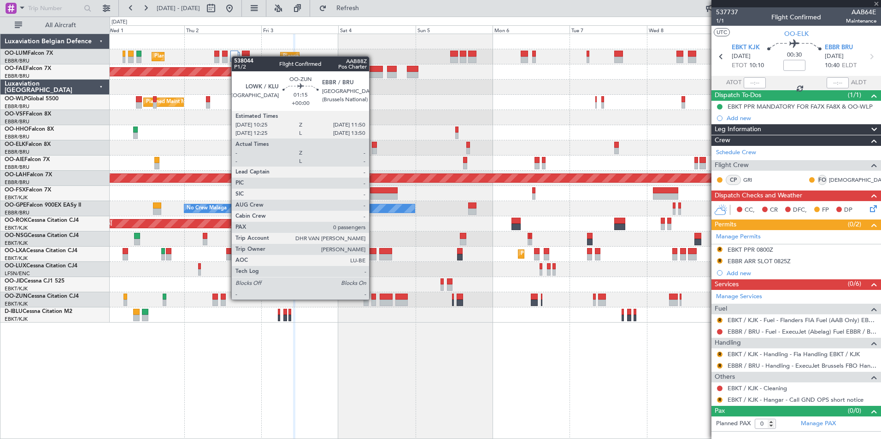
type input "1"
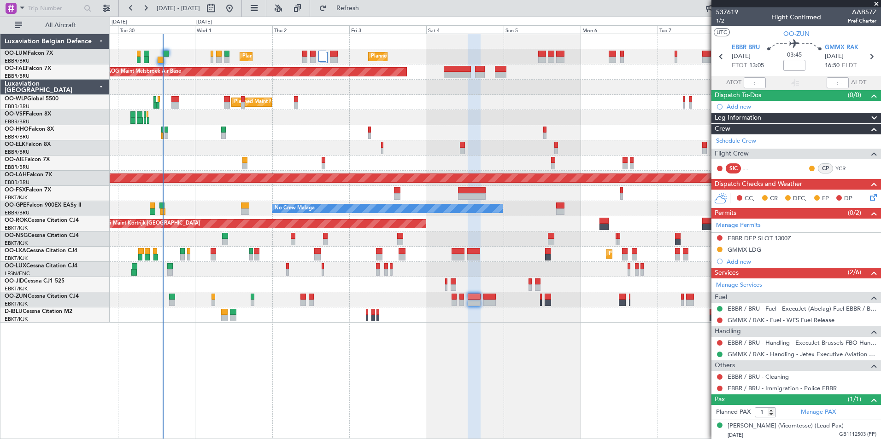
click at [366, 362] on div "Planned Maint [GEOGRAPHIC_DATA] ([GEOGRAPHIC_DATA] National) Planned Maint [GEO…" at bounding box center [495, 237] width 771 height 406
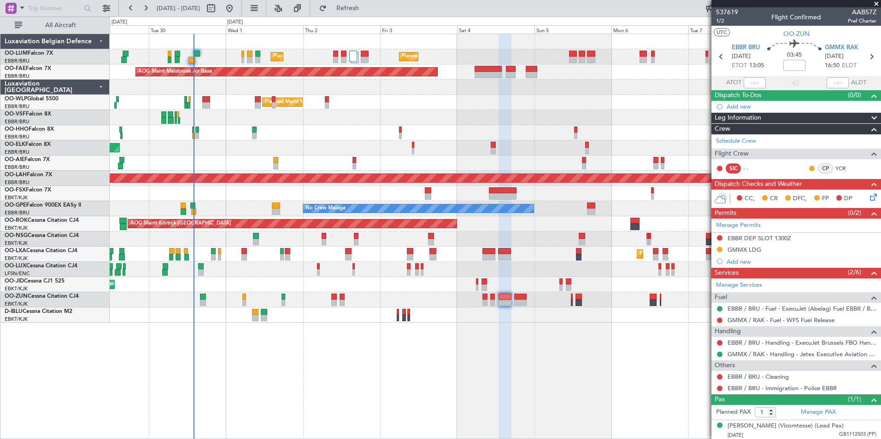
click at [384, 419] on div "Planned Maint [GEOGRAPHIC_DATA] ([GEOGRAPHIC_DATA] National) Planned Maint [GEO…" at bounding box center [495, 237] width 771 height 406
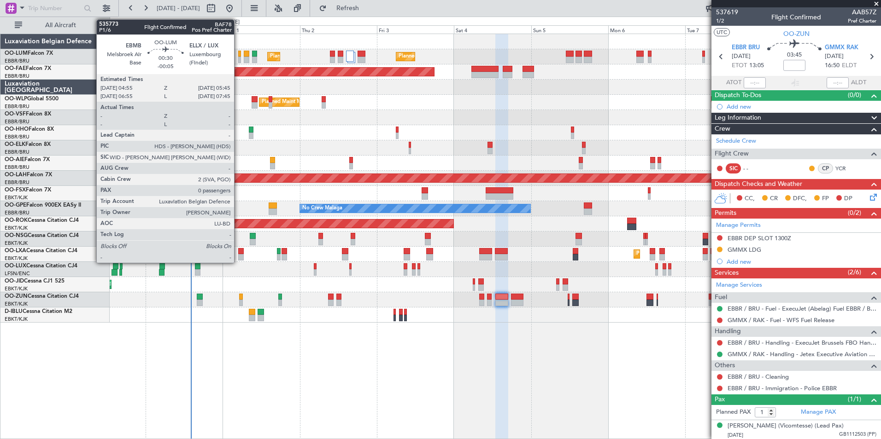
click at [238, 59] on div at bounding box center [239, 60] width 3 height 6
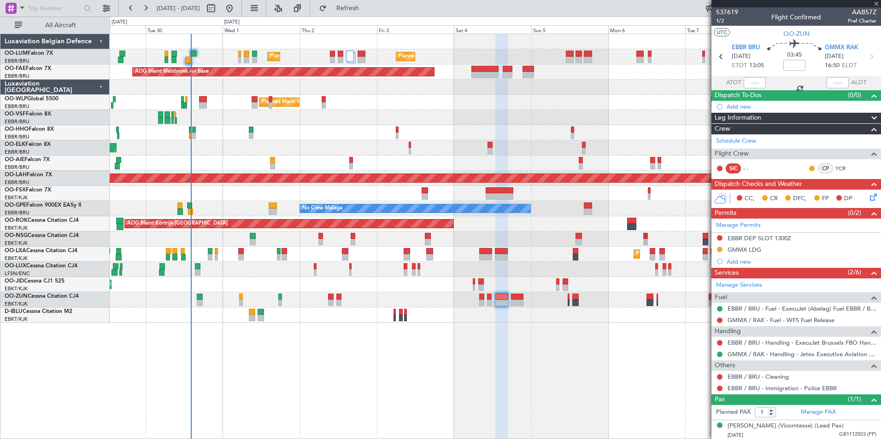
type input "-00:05"
type input "0"
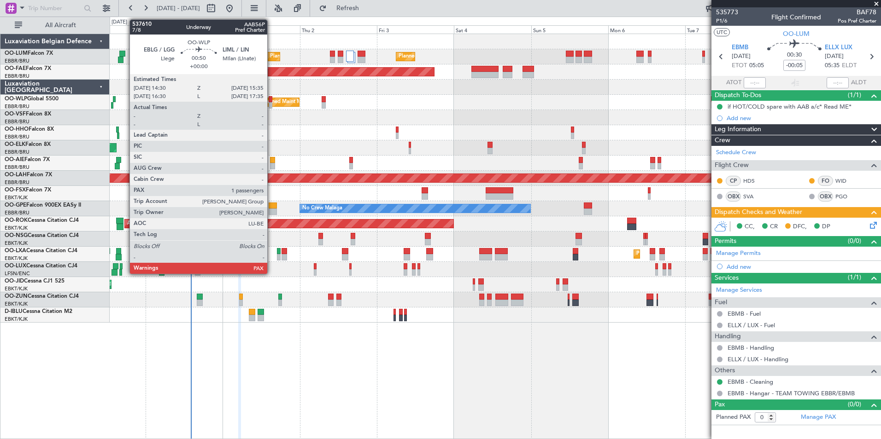
click at [271, 98] on div at bounding box center [270, 99] width 4 height 6
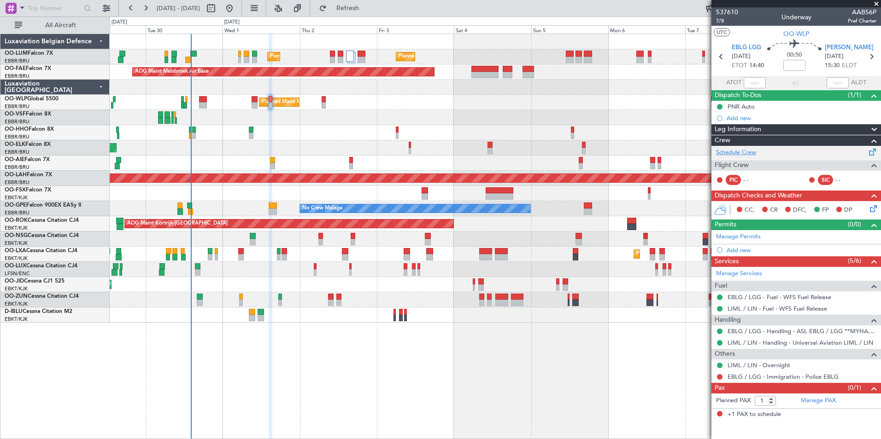
click at [729, 151] on link "Schedule Crew" at bounding box center [736, 152] width 40 height 9
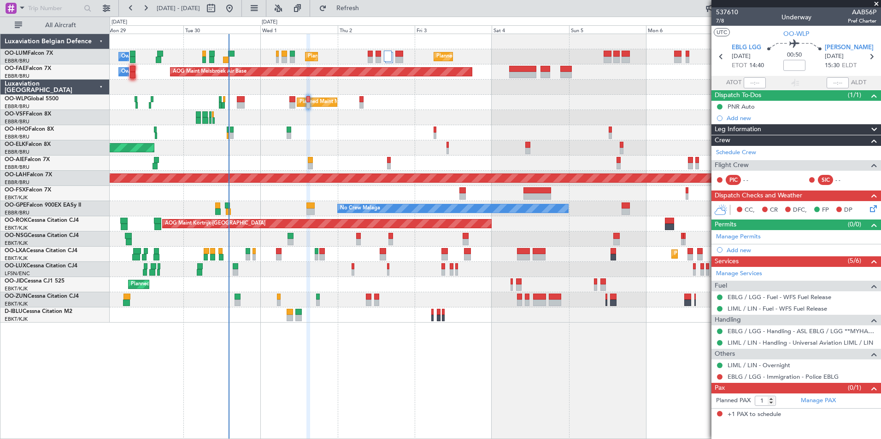
click at [415, 382] on div "Planned Maint [GEOGRAPHIC_DATA] ([GEOGRAPHIC_DATA] National) Planned Maint [GEO…" at bounding box center [495, 237] width 771 height 406
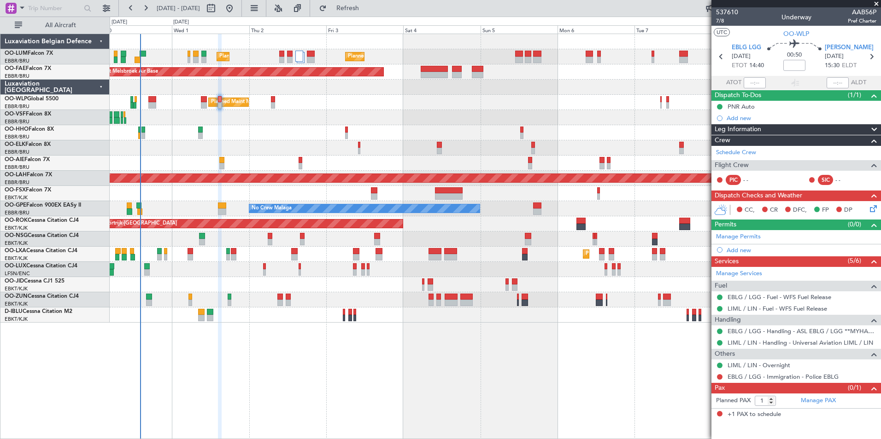
click at [296, 422] on div "Planned Maint [GEOGRAPHIC_DATA] ([GEOGRAPHIC_DATA] National) Planned Maint [GEO…" at bounding box center [495, 237] width 771 height 406
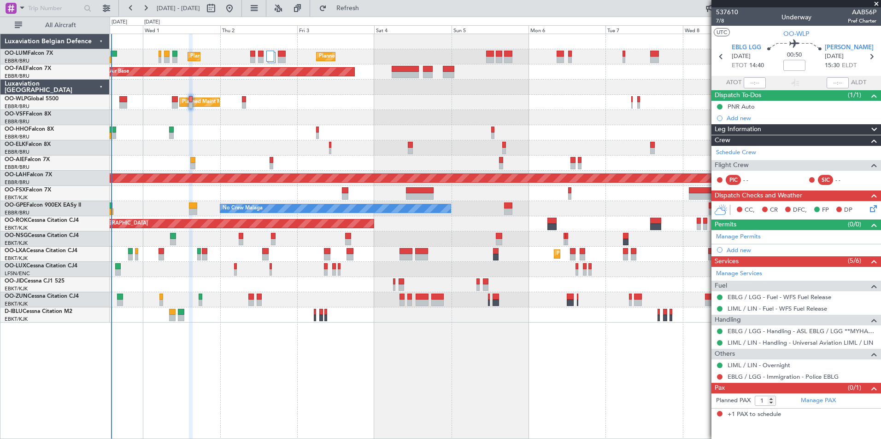
click at [382, 360] on div "Planned Maint [GEOGRAPHIC_DATA] ([GEOGRAPHIC_DATA] National) Planned Maint [GEO…" at bounding box center [495, 237] width 771 height 406
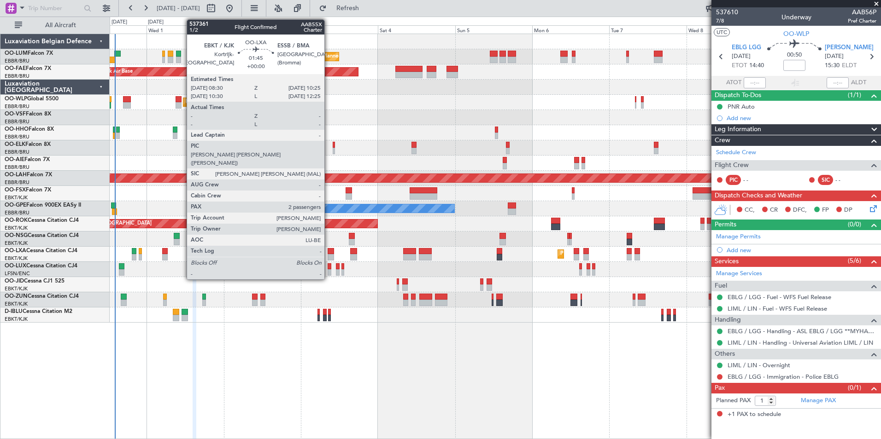
click at [328, 257] on div at bounding box center [330, 257] width 6 height 6
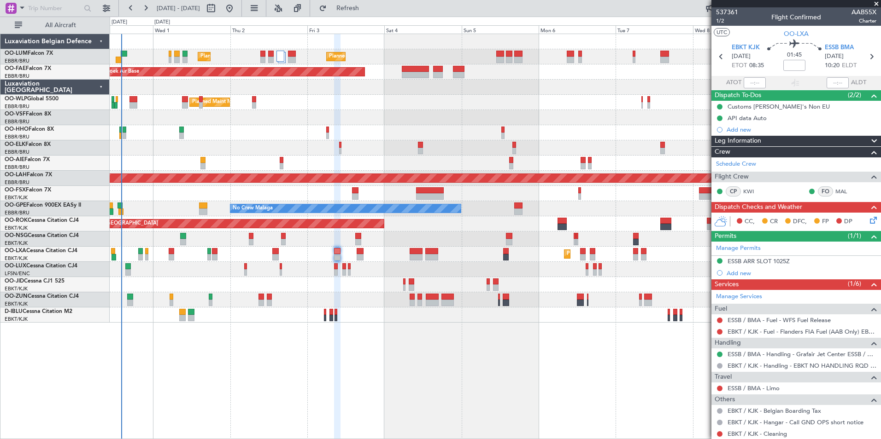
click at [383, 361] on div "Planned Maint [GEOGRAPHIC_DATA] ([GEOGRAPHIC_DATA] National) Planned Maint [GEO…" at bounding box center [495, 237] width 771 height 406
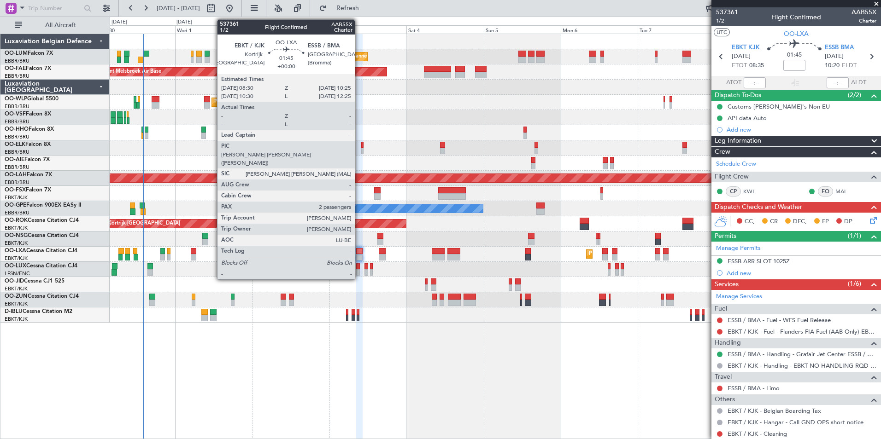
click at [359, 255] on div at bounding box center [359, 257] width 6 height 6
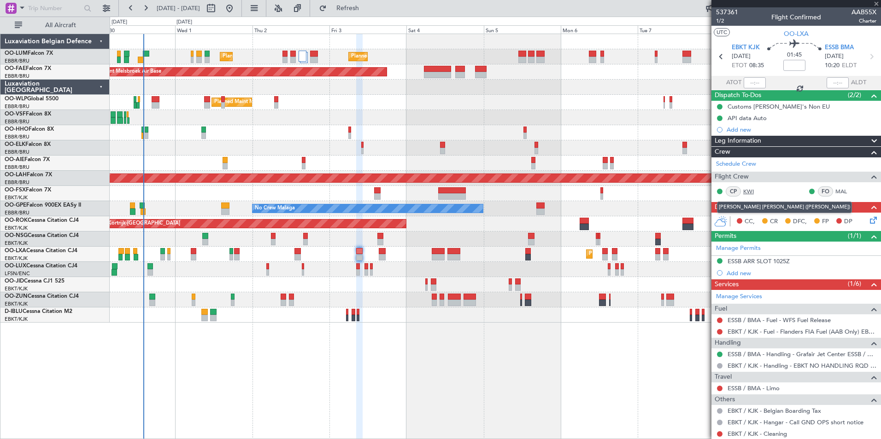
click at [748, 213] on div "CC, CR DFC, FP DP" at bounding box center [795, 222] width 169 height 18
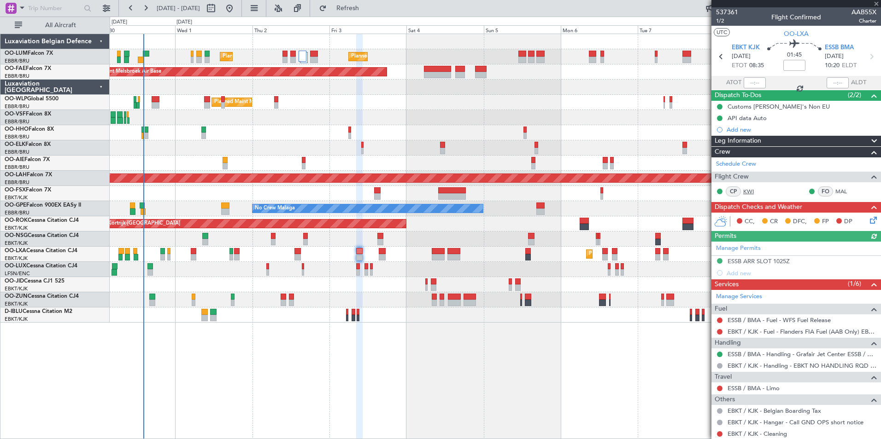
click at [752, 190] on link "KWI" at bounding box center [753, 191] width 21 height 8
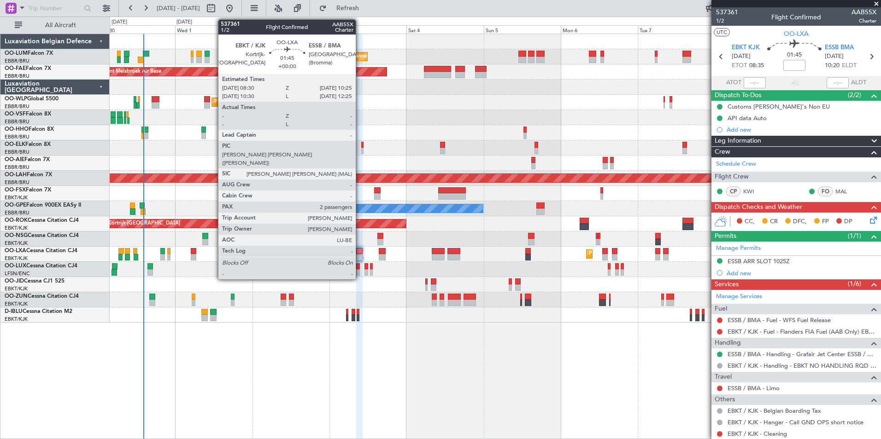
click at [360, 251] on div at bounding box center [359, 251] width 6 height 6
click at [360, 252] on div at bounding box center [359, 251] width 6 height 6
click at [362, 253] on div at bounding box center [359, 251] width 6 height 6
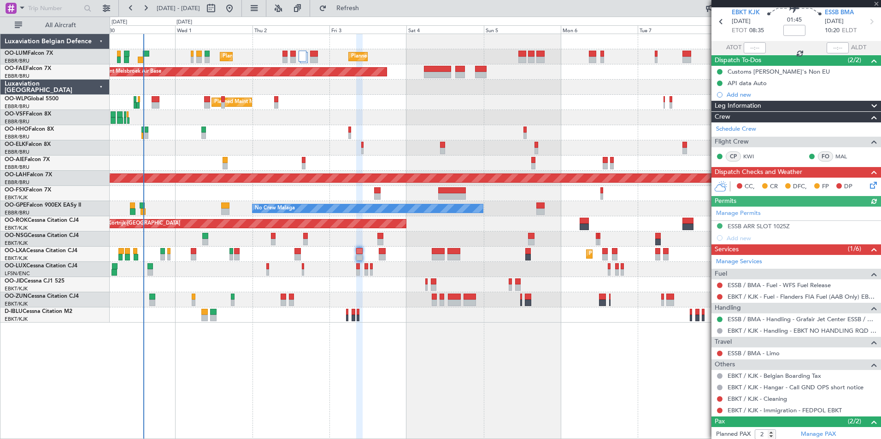
scroll to position [79, 0]
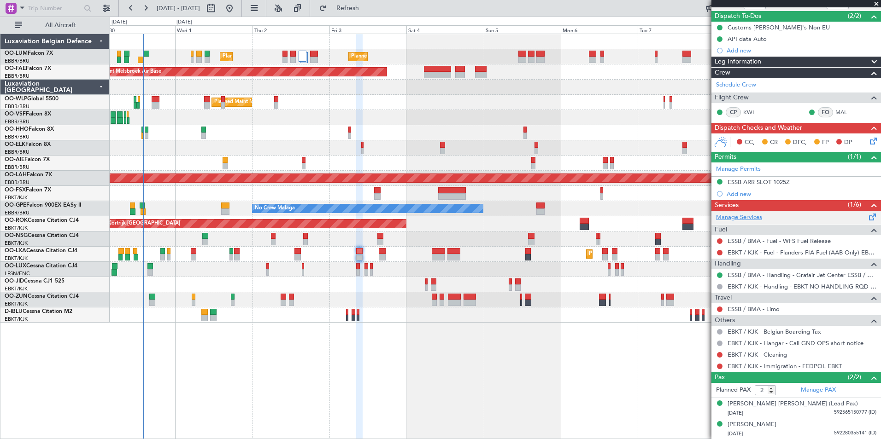
click at [724, 218] on link "Manage Services" at bounding box center [739, 217] width 46 height 9
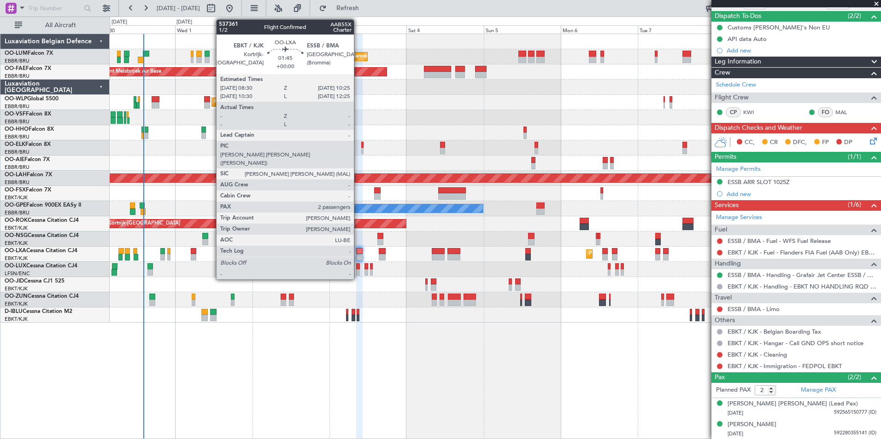
click at [358, 256] on div at bounding box center [359, 257] width 6 height 6
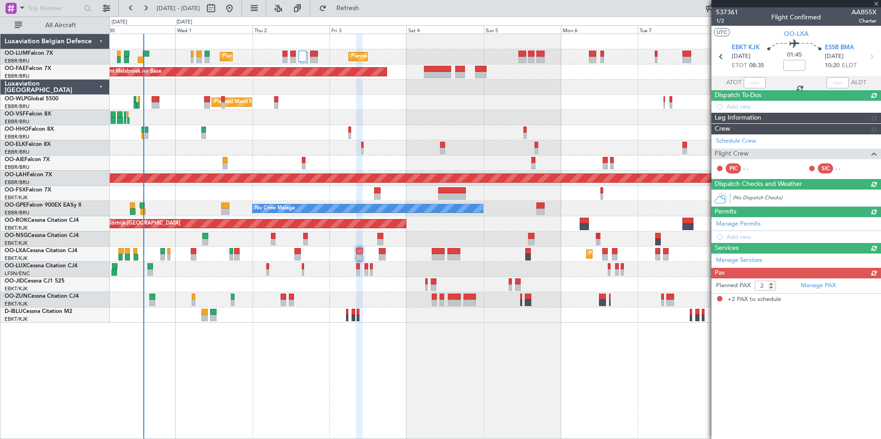
scroll to position [0, 0]
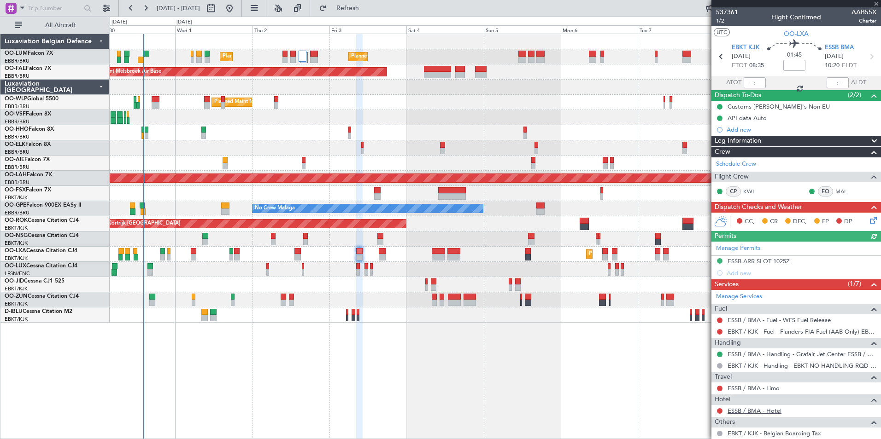
click at [763, 408] on link "ESSB / BMA - Hotel" at bounding box center [754, 411] width 54 height 8
click at [360, 8] on span "Refresh" at bounding box center [347, 8] width 39 height 6
click at [768, 410] on link "ESSB / BMA - Hotel" at bounding box center [754, 411] width 54 height 8
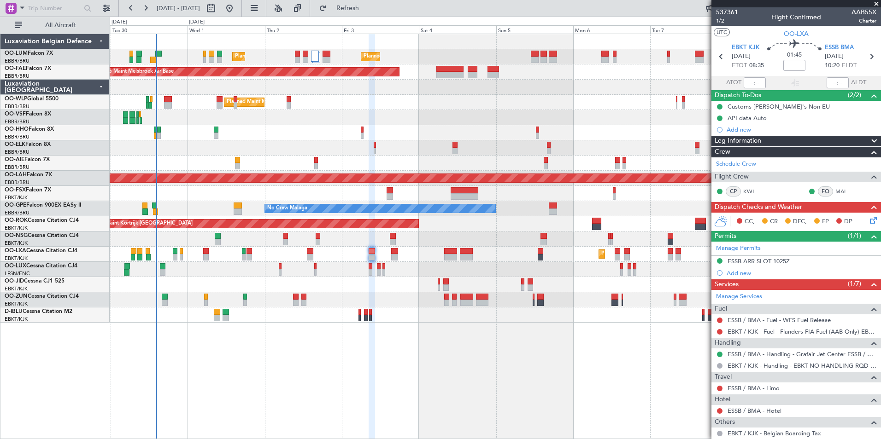
click at [394, 348] on div "Planned Maint [GEOGRAPHIC_DATA] ([GEOGRAPHIC_DATA] National) Planned Maint [GEO…" at bounding box center [495, 237] width 771 height 406
click at [366, 3] on button "Refresh" at bounding box center [342, 8] width 55 height 15
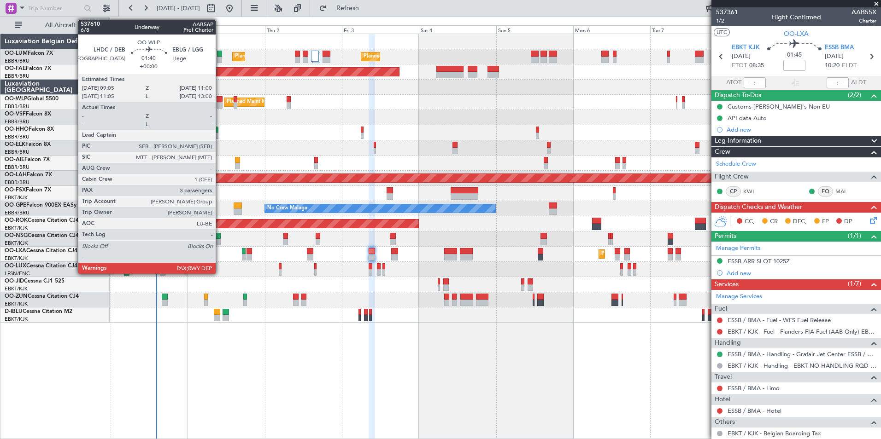
click at [220, 104] on div at bounding box center [219, 105] width 6 height 6
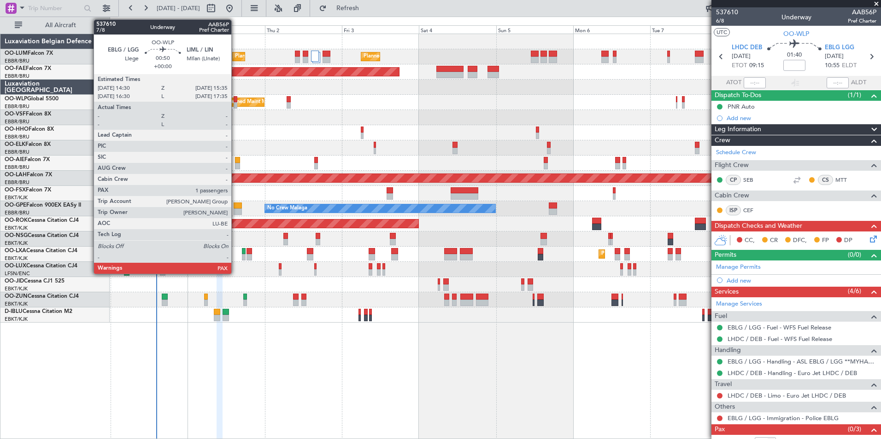
click at [235, 99] on div at bounding box center [235, 99] width 4 height 6
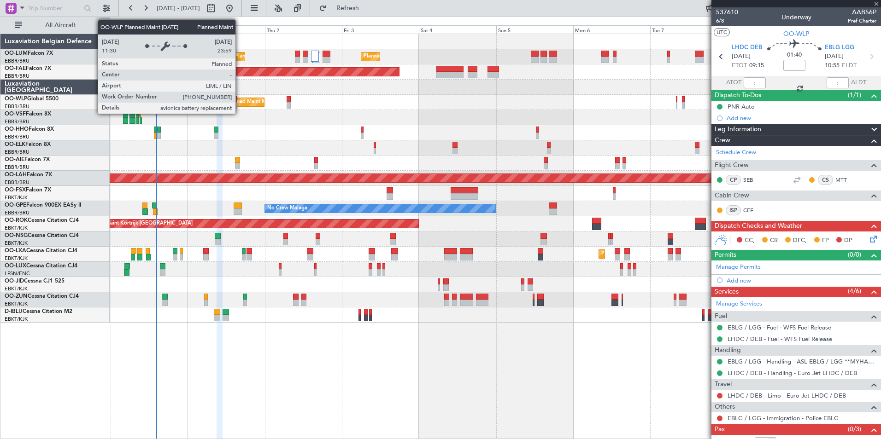
type input "1"
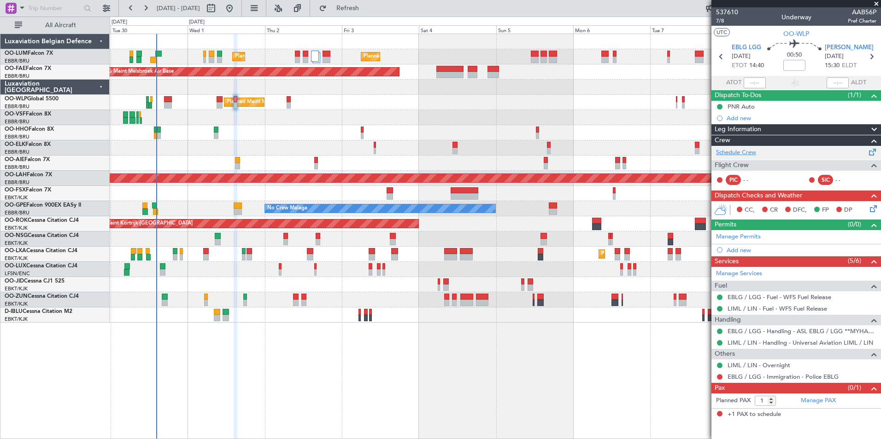
click at [751, 150] on link "Schedule Crew" at bounding box center [736, 152] width 40 height 9
click at [370, 15] on button "Refresh" at bounding box center [342, 8] width 55 height 15
drag, startPoint x: 379, startPoint y: 1, endPoint x: 346, endPoint y: 37, distance: 48.2
click at [370, 3] on button "Refresh" at bounding box center [342, 8] width 55 height 15
click at [367, 10] on span "Refresh" at bounding box center [347, 8] width 39 height 6
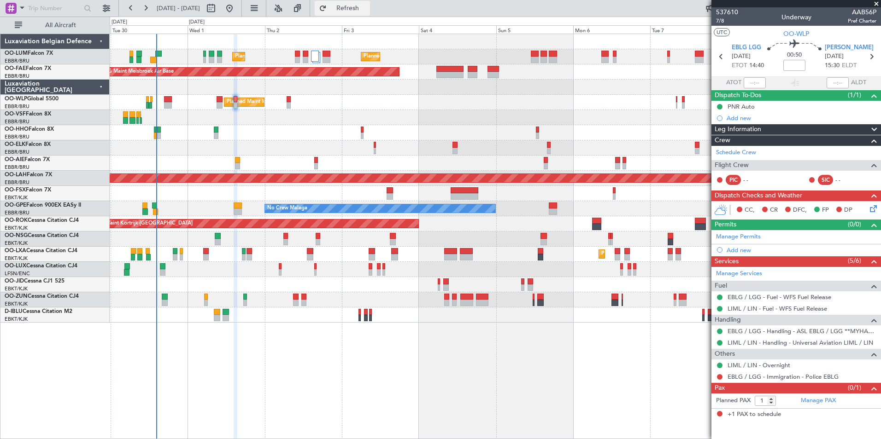
click at [370, 2] on button "Refresh" at bounding box center [342, 8] width 55 height 15
click at [367, 10] on span "Refresh" at bounding box center [347, 8] width 39 height 6
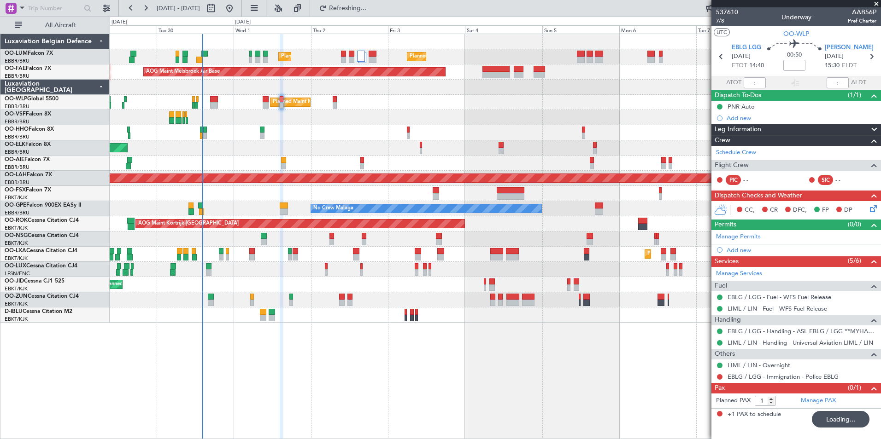
click at [348, 338] on div "Planned Maint [GEOGRAPHIC_DATA] ([GEOGRAPHIC_DATA] National) Planned Maint [GEO…" at bounding box center [495, 237] width 771 height 406
click at [370, 2] on button "Refresh" at bounding box center [342, 8] width 55 height 15
click at [363, 14] on button "Refresh" at bounding box center [342, 8] width 55 height 15
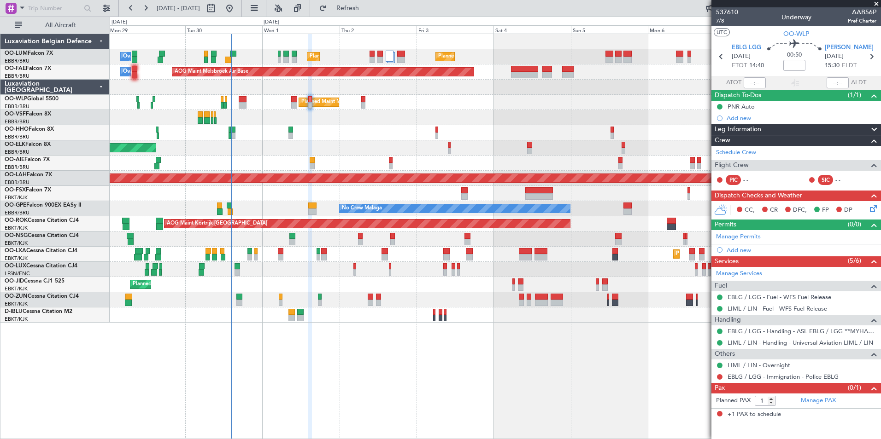
click at [627, 374] on div "Planned Maint [GEOGRAPHIC_DATA] ([GEOGRAPHIC_DATA] National) Planned Maint [GEO…" at bounding box center [495, 237] width 771 height 406
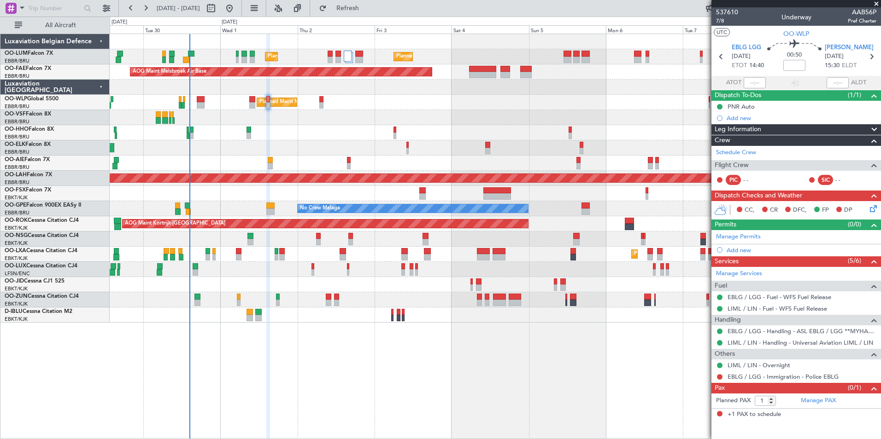
click at [515, 382] on div "Planned Maint [GEOGRAPHIC_DATA] ([GEOGRAPHIC_DATA] National) Planned Maint [GEO…" at bounding box center [495, 237] width 771 height 406
click at [367, 12] on span "Refresh" at bounding box center [347, 8] width 39 height 6
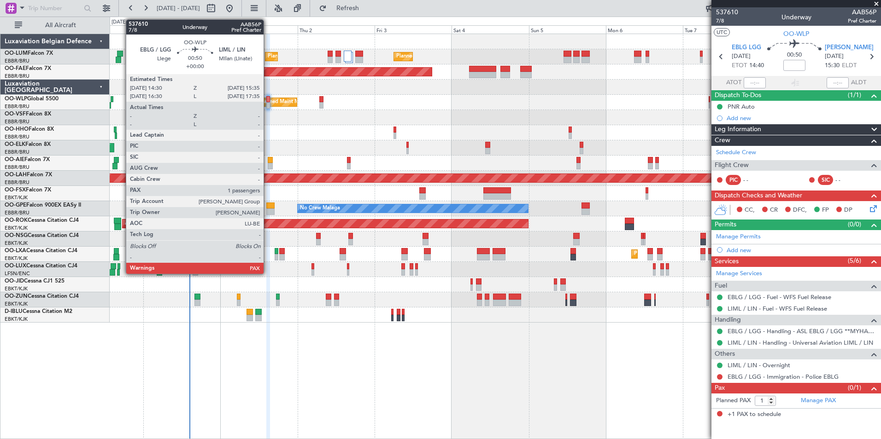
click at [268, 98] on div at bounding box center [268, 99] width 4 height 6
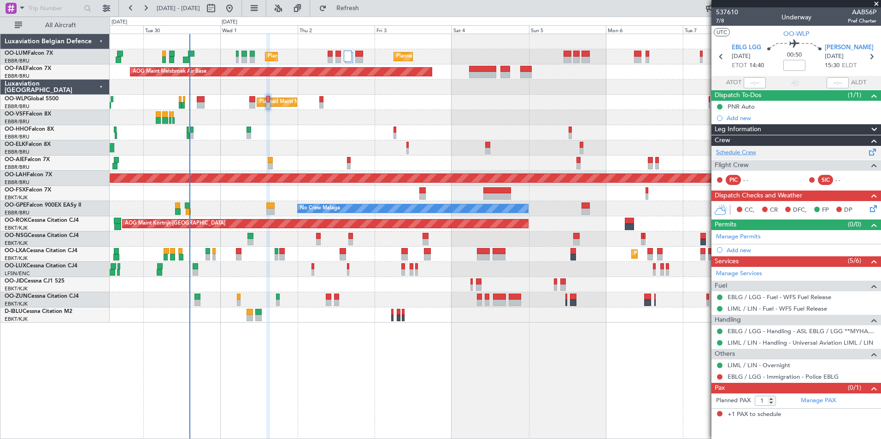
click at [741, 154] on link "Schedule Crew" at bounding box center [736, 152] width 40 height 9
drag, startPoint x: 377, startPoint y: 9, endPoint x: 269, endPoint y: 98, distance: 139.7
click at [367, 9] on span "Refresh" at bounding box center [347, 8] width 39 height 6
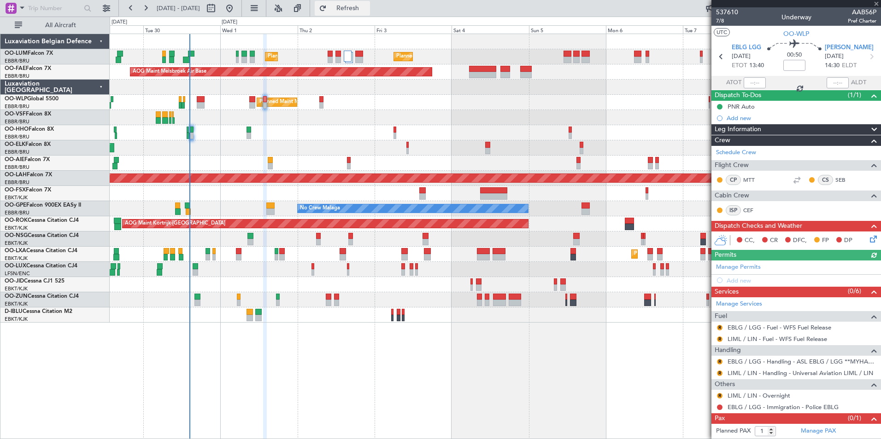
click at [357, 6] on button "Refresh" at bounding box center [342, 8] width 55 height 15
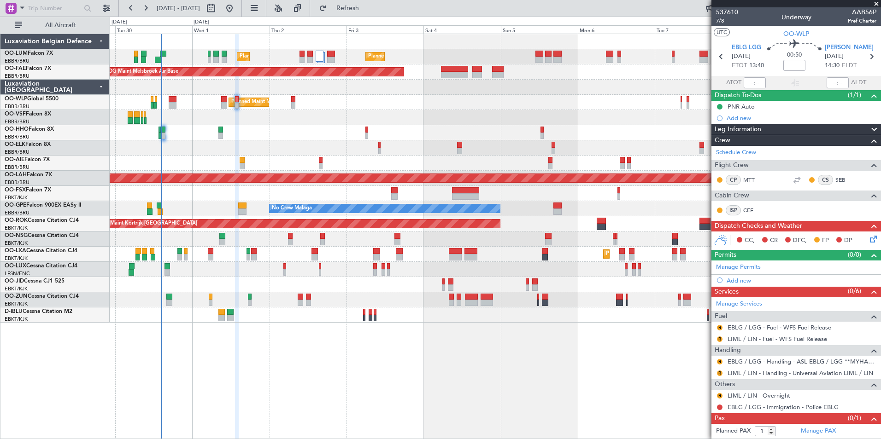
click at [300, 351] on div "Planned Maint [GEOGRAPHIC_DATA] ([GEOGRAPHIC_DATA] National) Planned Maint [GEO…" at bounding box center [495, 237] width 771 height 406
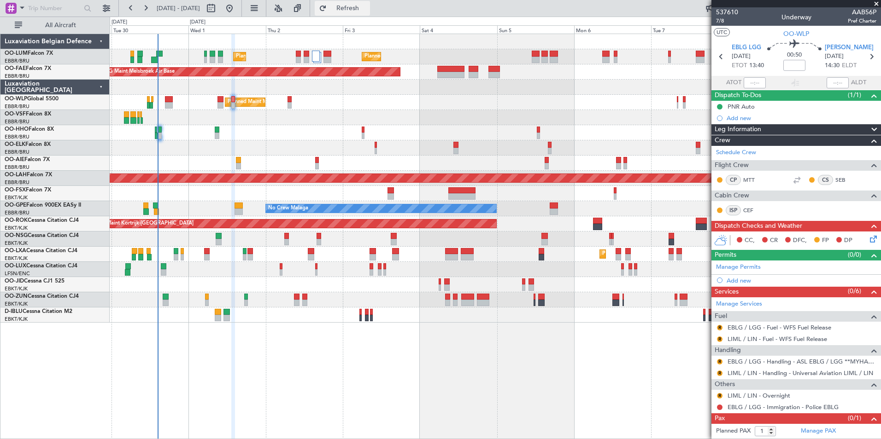
click at [343, 8] on button "Refresh" at bounding box center [342, 8] width 55 height 15
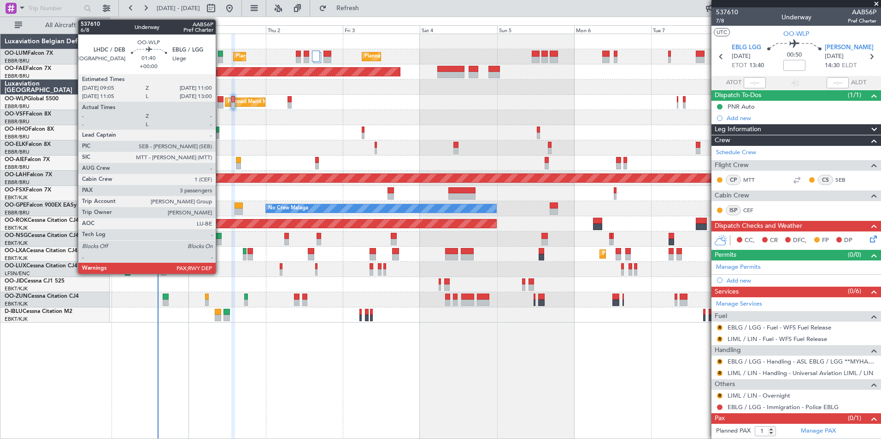
click at [220, 103] on div at bounding box center [220, 105] width 6 height 6
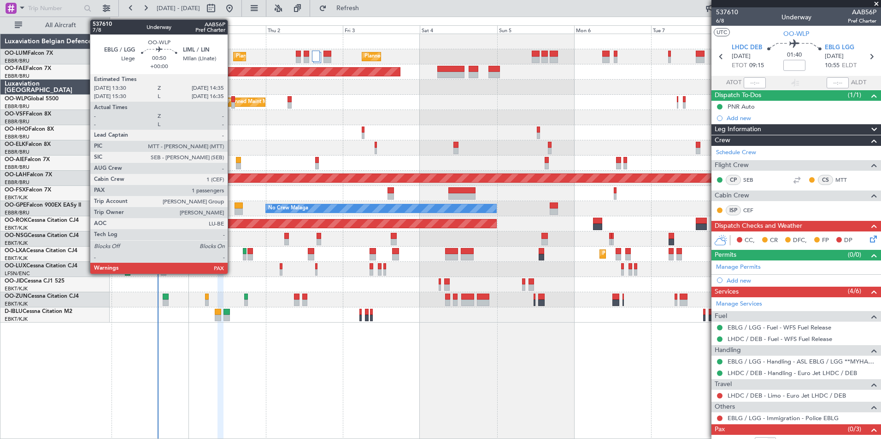
click at [232, 100] on div at bounding box center [233, 99] width 4 height 6
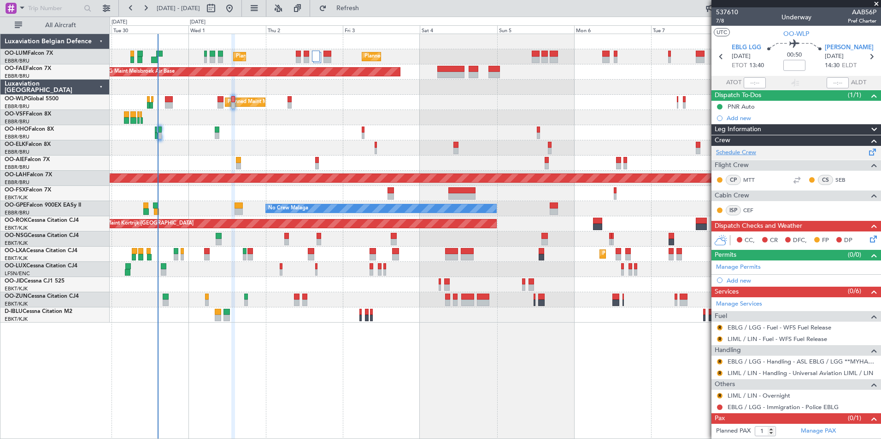
click at [727, 154] on link "Schedule Crew" at bounding box center [736, 152] width 40 height 9
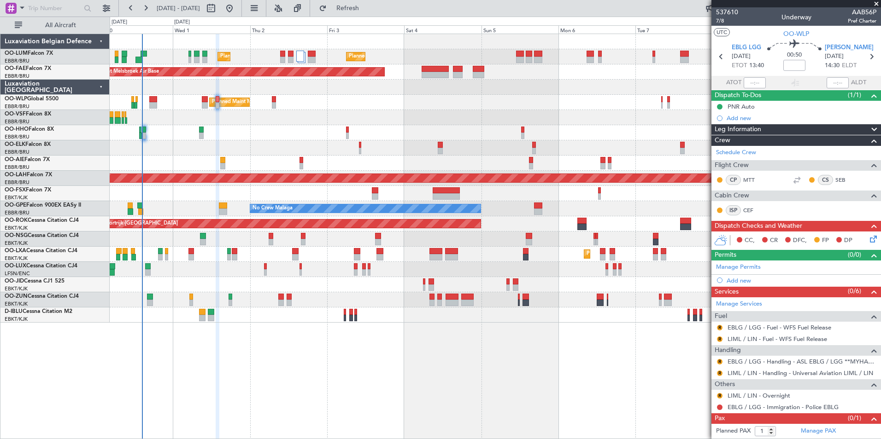
click at [263, 369] on div "Planned Maint [GEOGRAPHIC_DATA] ([GEOGRAPHIC_DATA] National) Planned Maint [GEO…" at bounding box center [495, 237] width 771 height 406
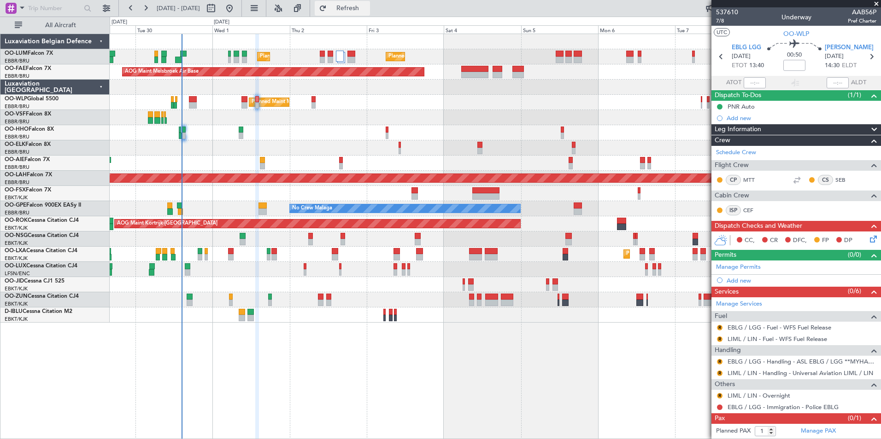
click at [355, 9] on button "Refresh" at bounding box center [342, 8] width 55 height 15
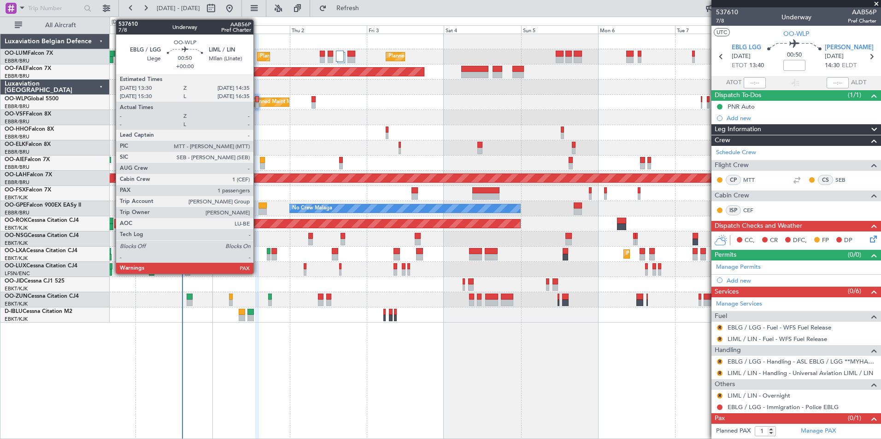
click at [257, 99] on div at bounding box center [257, 99] width 4 height 6
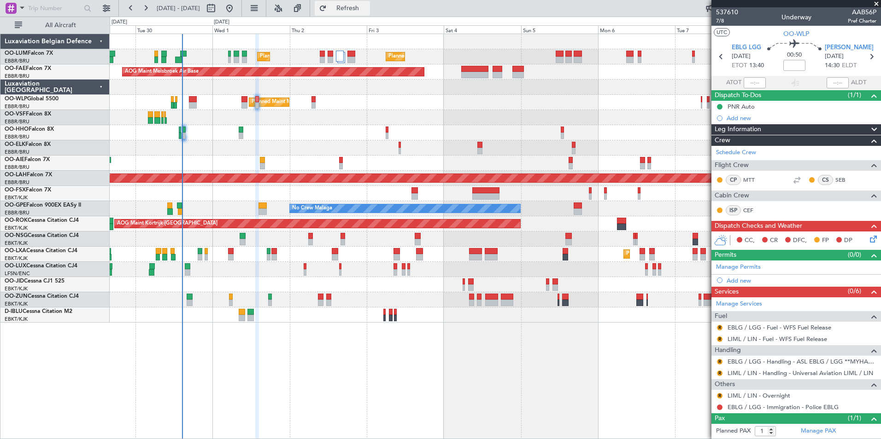
click at [370, 15] on button "Refresh" at bounding box center [342, 8] width 55 height 15
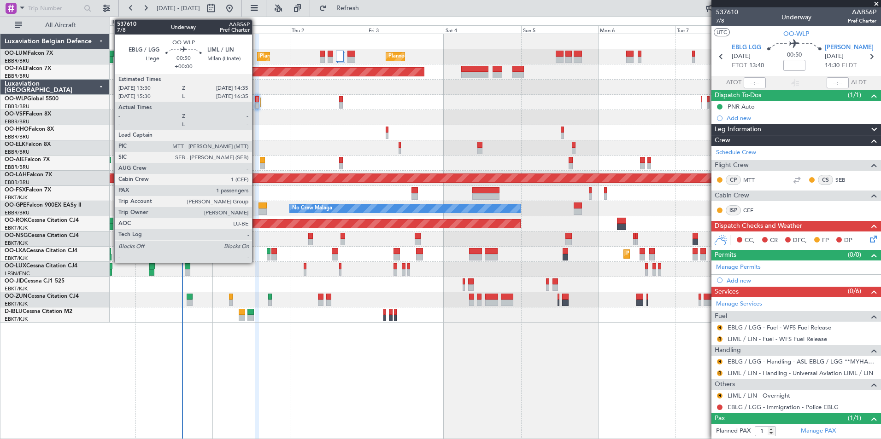
click at [256, 99] on div at bounding box center [257, 99] width 4 height 6
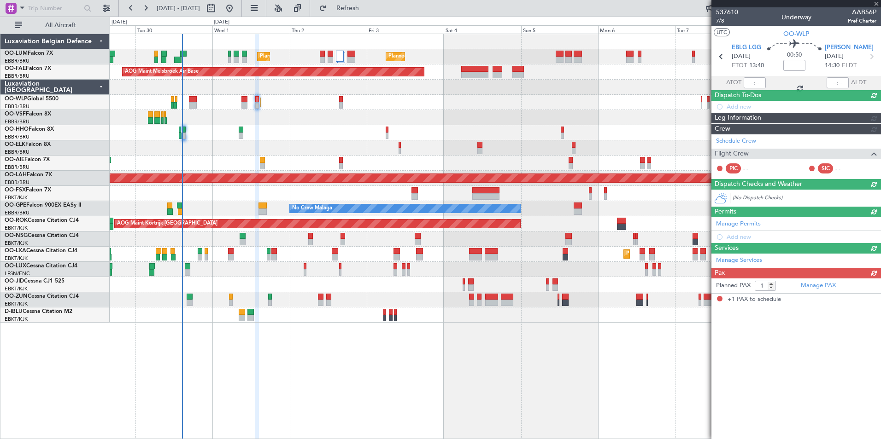
drag, startPoint x: 370, startPoint y: 6, endPoint x: 317, endPoint y: 50, distance: 69.0
click at [367, 6] on span "Refresh" at bounding box center [347, 8] width 39 height 6
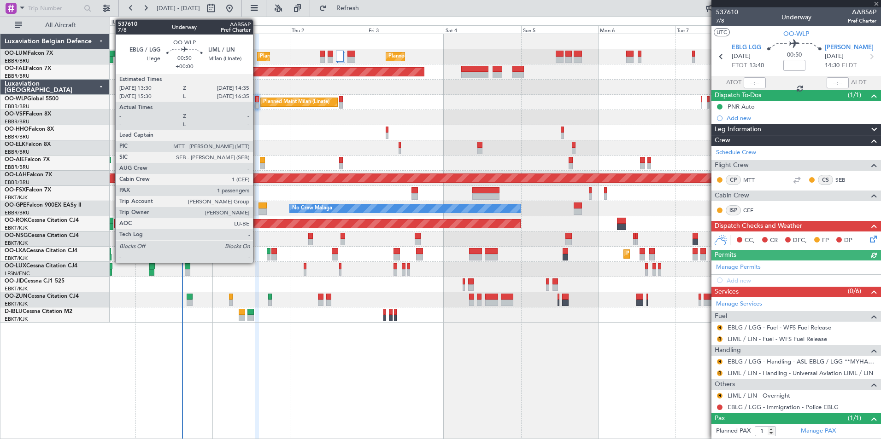
click at [257, 100] on div at bounding box center [257, 99] width 4 height 6
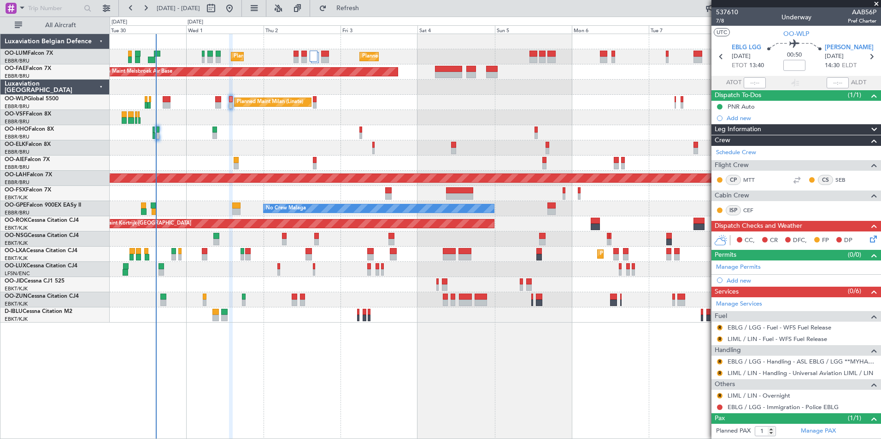
click at [276, 341] on div "Planned Maint [GEOGRAPHIC_DATA] ([GEOGRAPHIC_DATA] National) Planned Maint [GEO…" at bounding box center [495, 237] width 771 height 406
click at [730, 152] on link "Schedule Crew" at bounding box center [736, 152] width 40 height 9
click at [367, 12] on span "Refresh" at bounding box center [347, 8] width 39 height 6
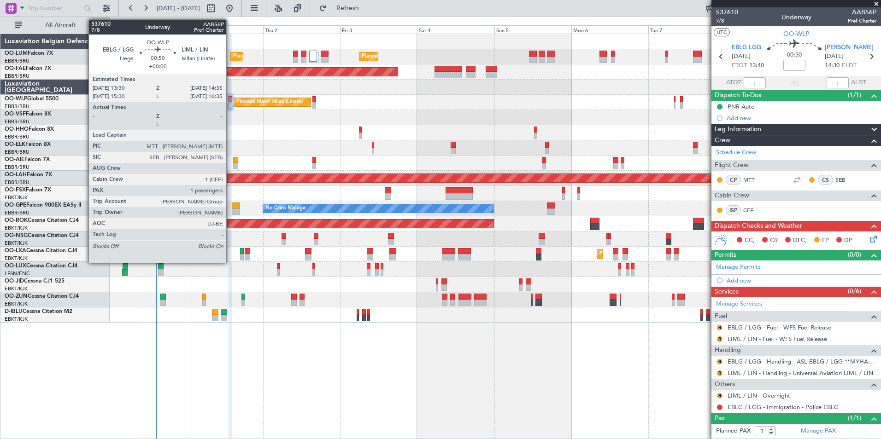
click at [230, 102] on div at bounding box center [230, 99] width 4 height 6
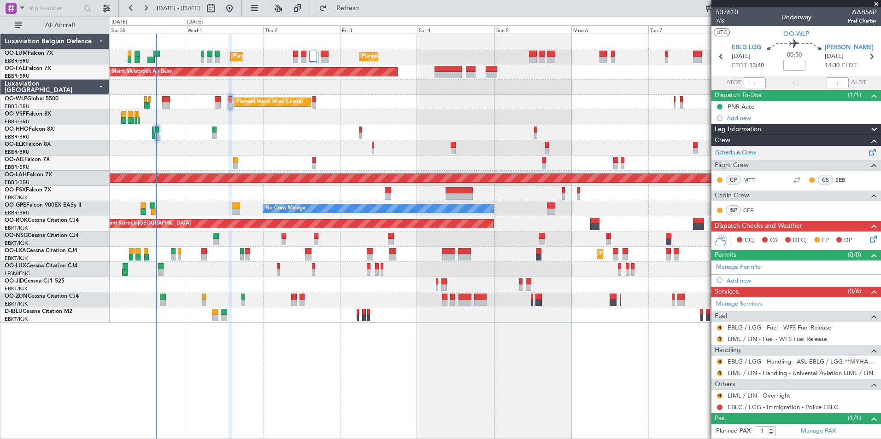
click at [749, 151] on link "Schedule Crew" at bounding box center [736, 152] width 40 height 9
click at [367, 9] on span "Refresh" at bounding box center [347, 8] width 39 height 6
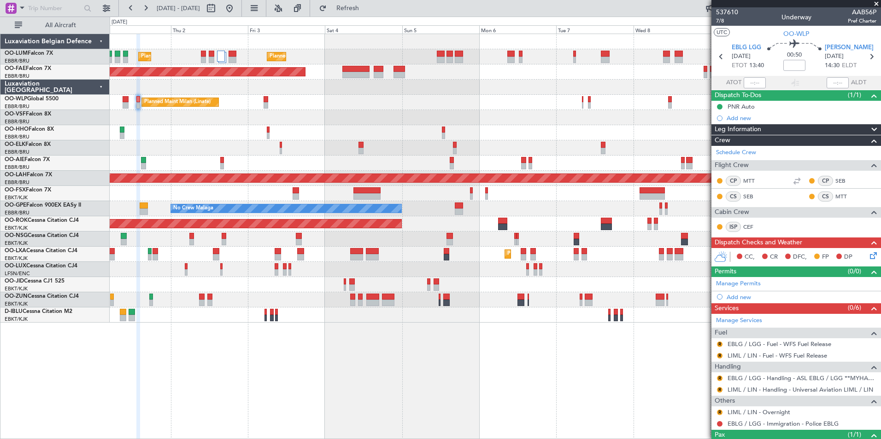
click at [178, 364] on div "Planned Maint Brussels (Brussels National) Planned Maint Brussels (Brussels Nat…" at bounding box center [495, 237] width 771 height 406
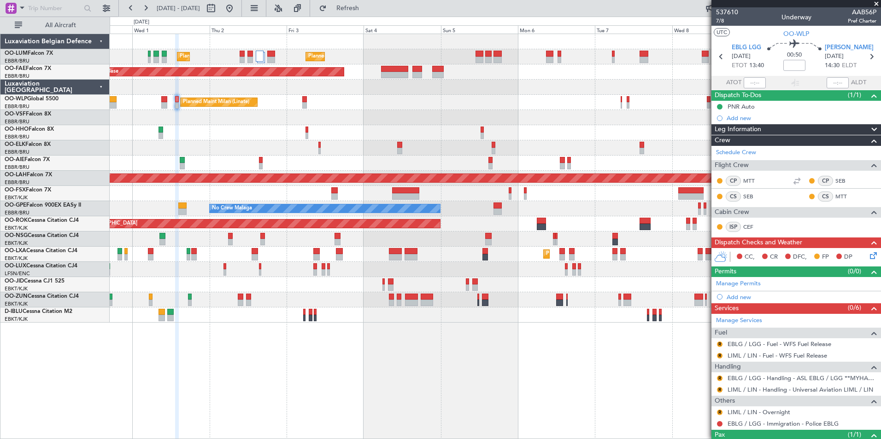
click at [240, 361] on div "Planned Maint [GEOGRAPHIC_DATA] ([GEOGRAPHIC_DATA] National) Planned Maint [GEO…" at bounding box center [495, 237] width 771 height 406
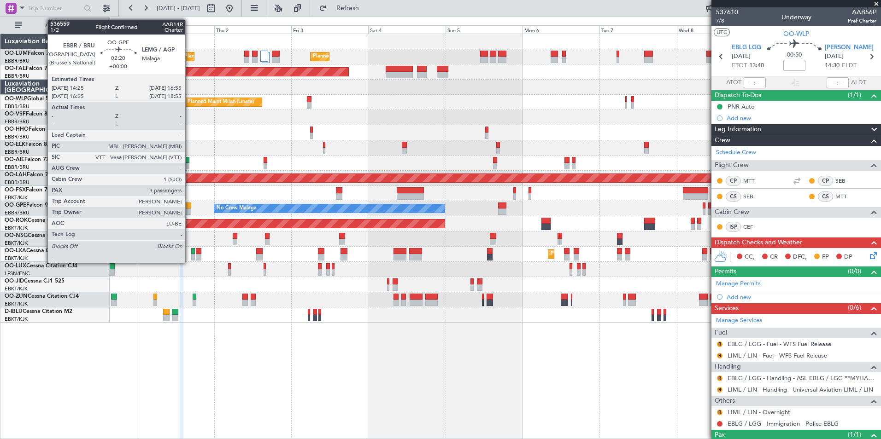
click at [189, 208] on div at bounding box center [187, 206] width 8 height 6
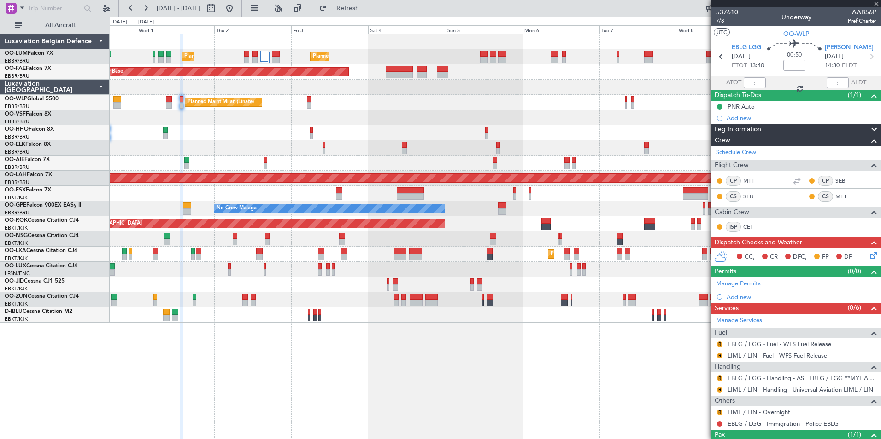
type input "3"
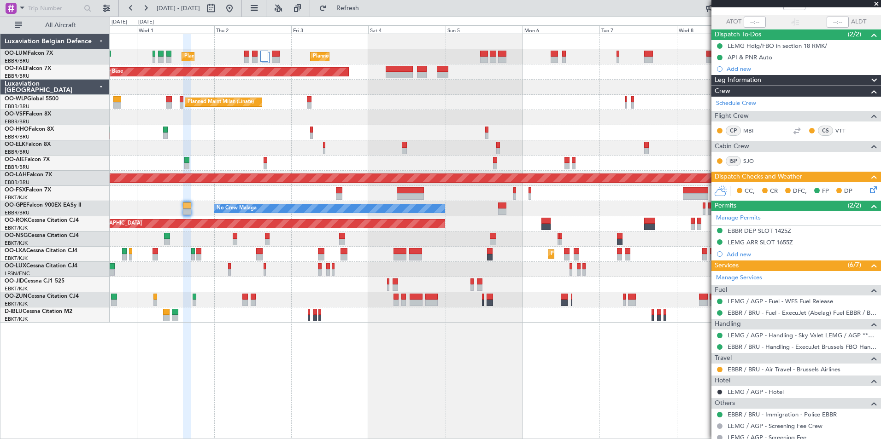
scroll to position [92, 0]
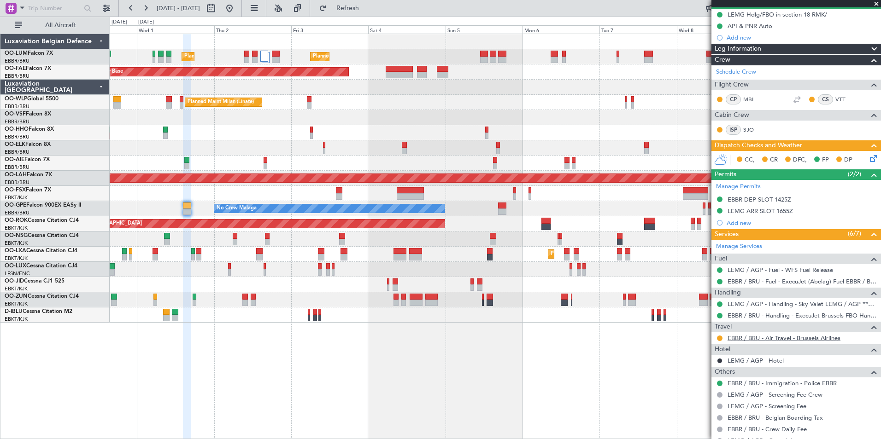
click at [740, 337] on link "EBBR / BRU - Air Travel - Brussels Airlines" at bounding box center [783, 338] width 113 height 8
click at [719, 336] on button at bounding box center [720, 339] width 6 height 6
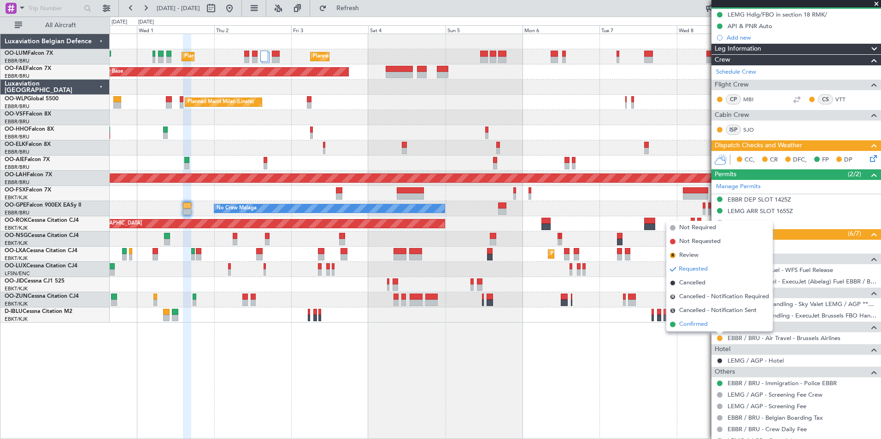
click at [696, 326] on span "Confirmed" at bounding box center [693, 324] width 29 height 9
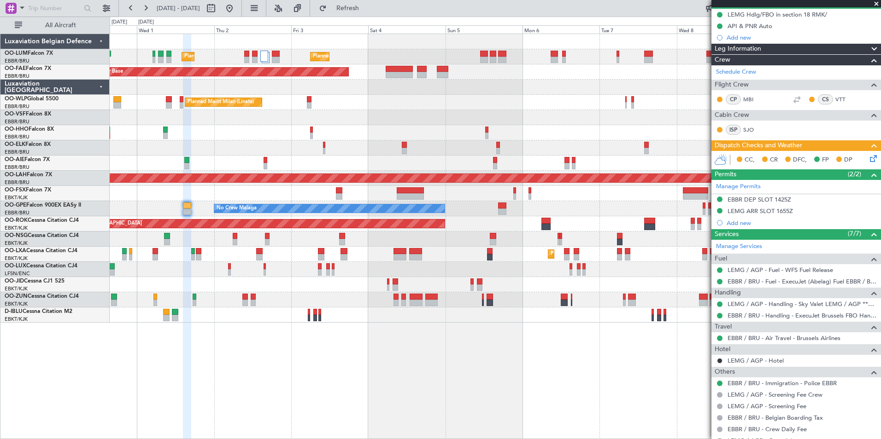
click at [501, 202] on div "No Crew Malaga No Crew Brussels (Brussels National) No Crew Brussels (Brussels …" at bounding box center [495, 208] width 770 height 15
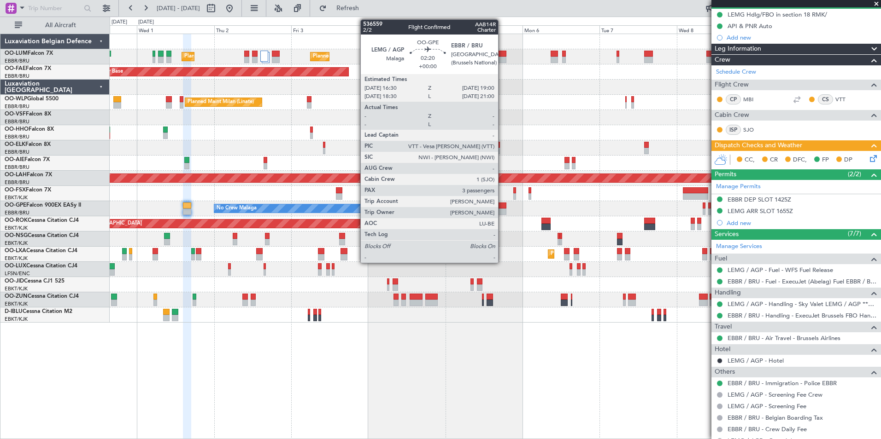
click at [502, 207] on div at bounding box center [502, 206] width 8 height 6
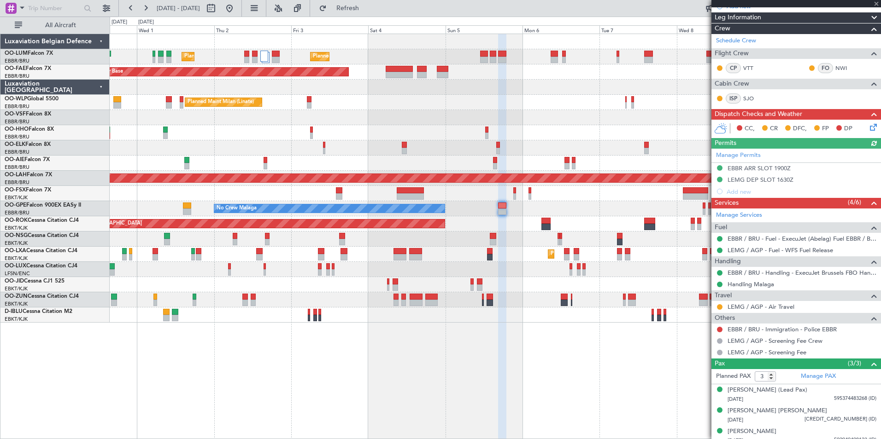
scroll to position [130, 0]
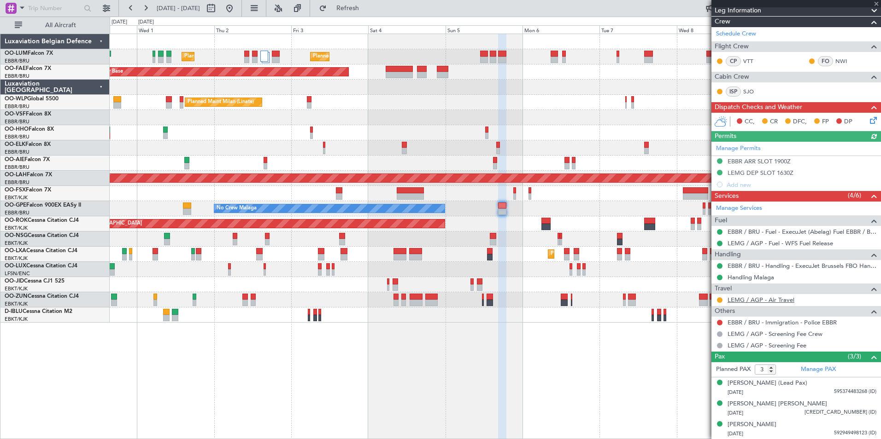
click at [767, 299] on link "LEMG / AGP - Air Travel" at bounding box center [760, 300] width 67 height 8
click at [720, 302] on button at bounding box center [720, 301] width 6 height 6
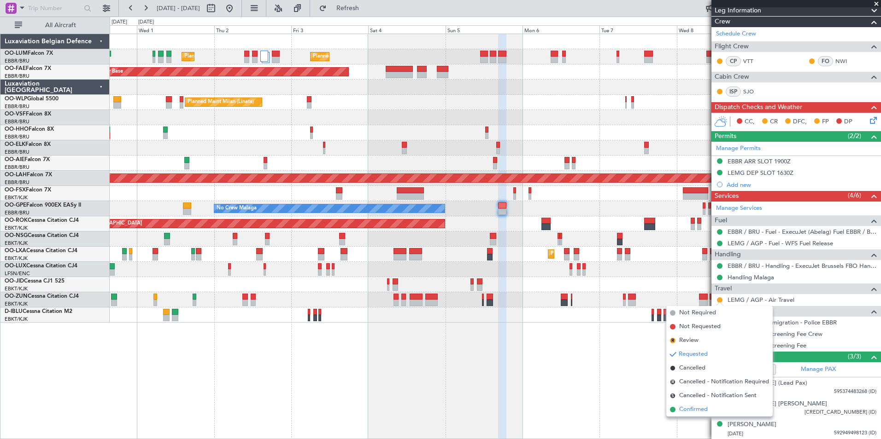
click at [679, 408] on span "Confirmed" at bounding box center [693, 409] width 29 height 9
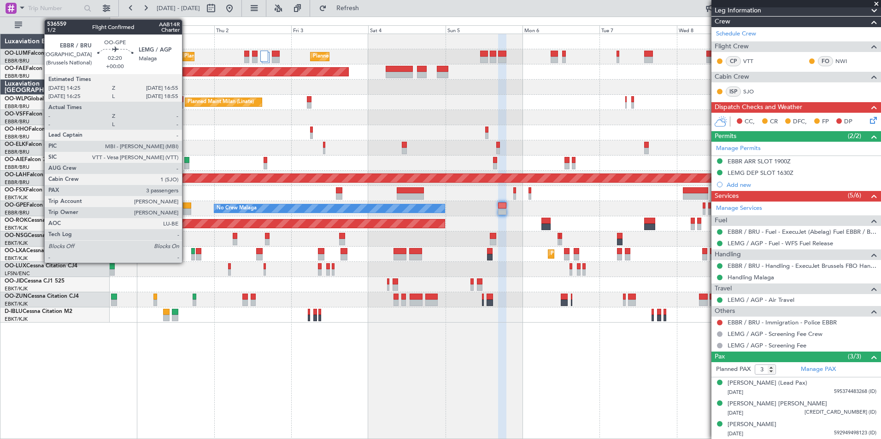
click at [186, 210] on div at bounding box center [187, 212] width 8 height 6
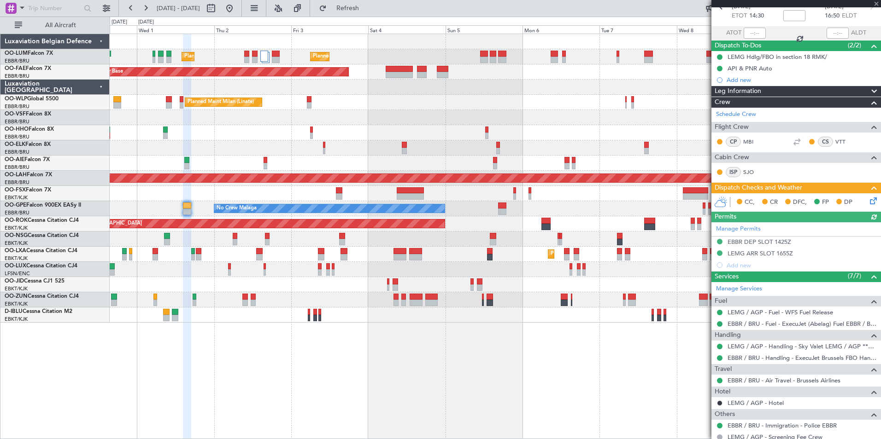
scroll to position [138, 0]
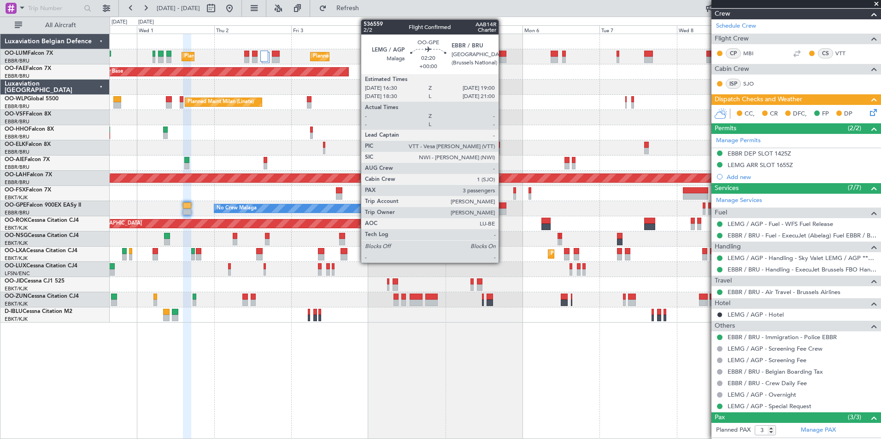
click at [502, 207] on div at bounding box center [502, 206] width 8 height 6
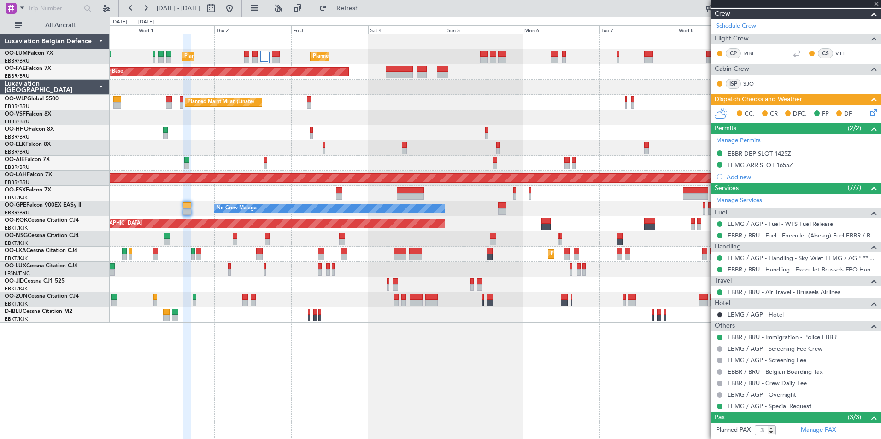
scroll to position [0, 0]
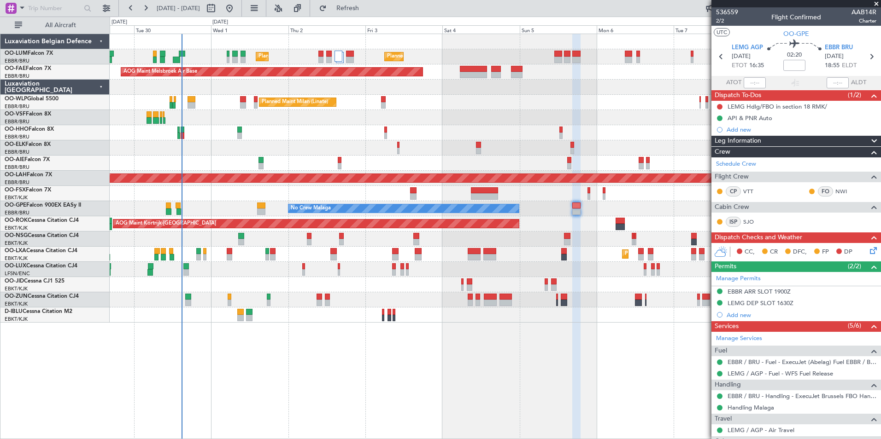
click at [317, 379] on div "Planned Maint [GEOGRAPHIC_DATA] ([GEOGRAPHIC_DATA] National) Planned Maint [GEO…" at bounding box center [495, 237] width 771 height 406
click at [251, 284] on div "Planned Maint Kortrijk-[GEOGRAPHIC_DATA]" at bounding box center [495, 284] width 770 height 15
